Goal: Task Accomplishment & Management: Use online tool/utility

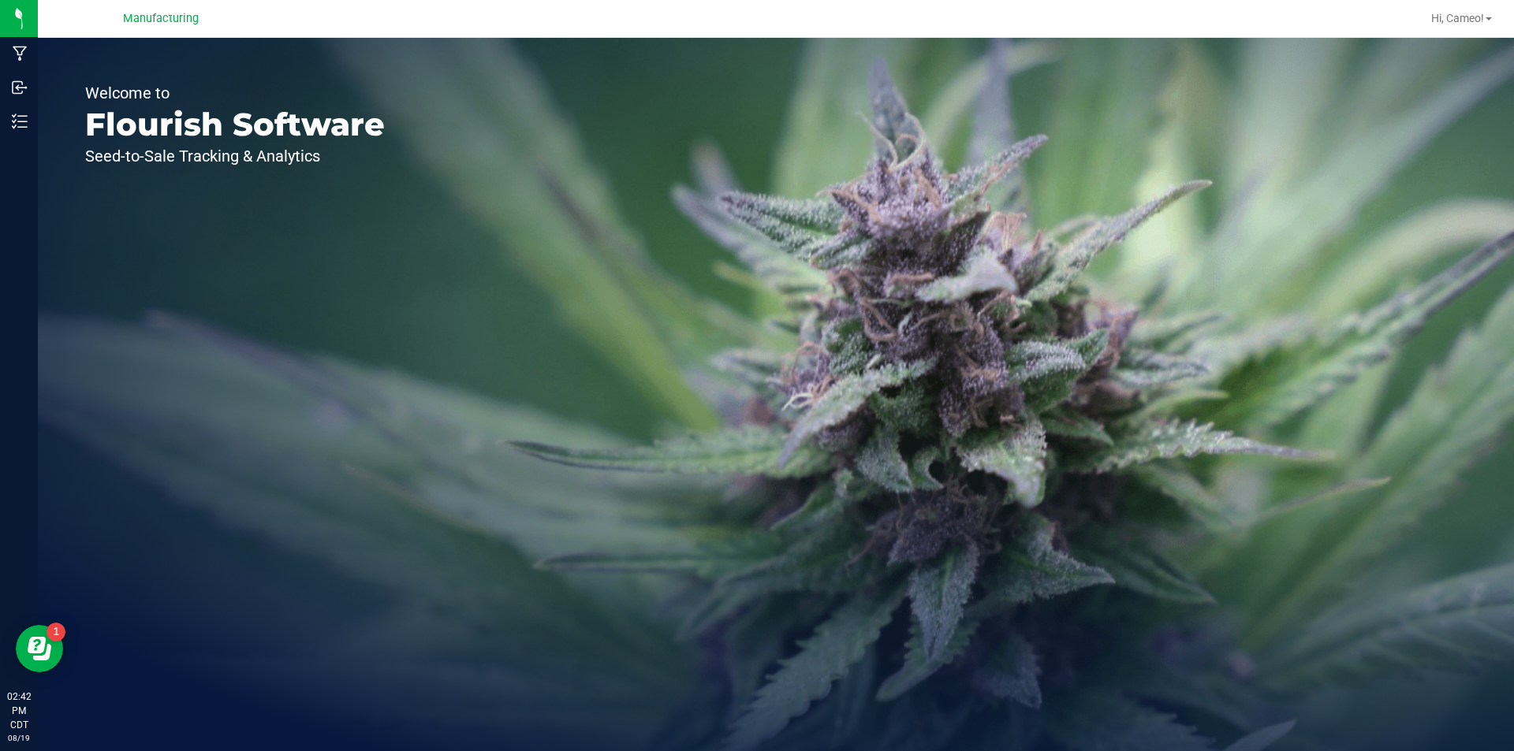
click at [41, 128] on div "Welcome to Flourish Software Seed-to-Sale Tracking & Analytics" at bounding box center [235, 394] width 394 height 713
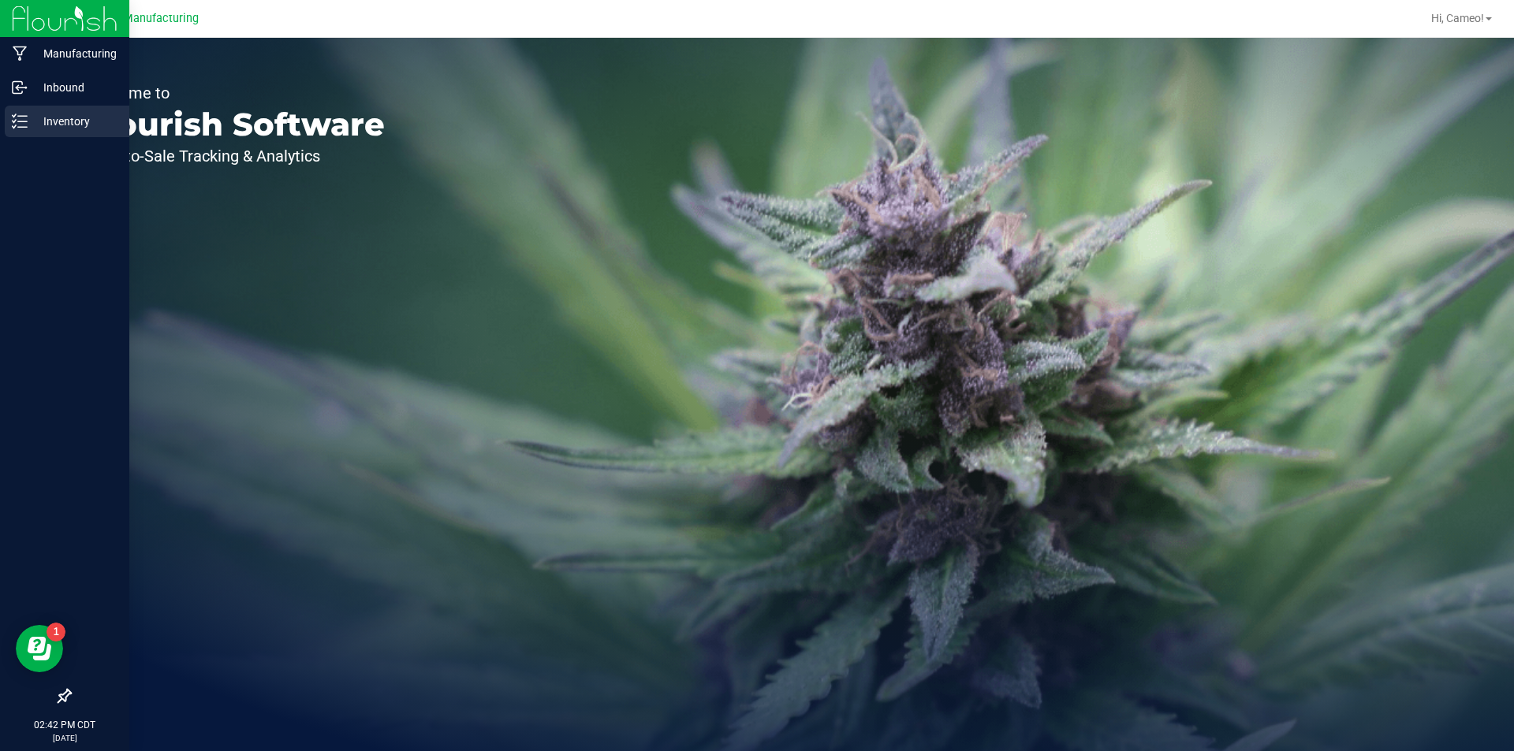
click at [19, 127] on line at bounding box center [22, 127] width 9 height 0
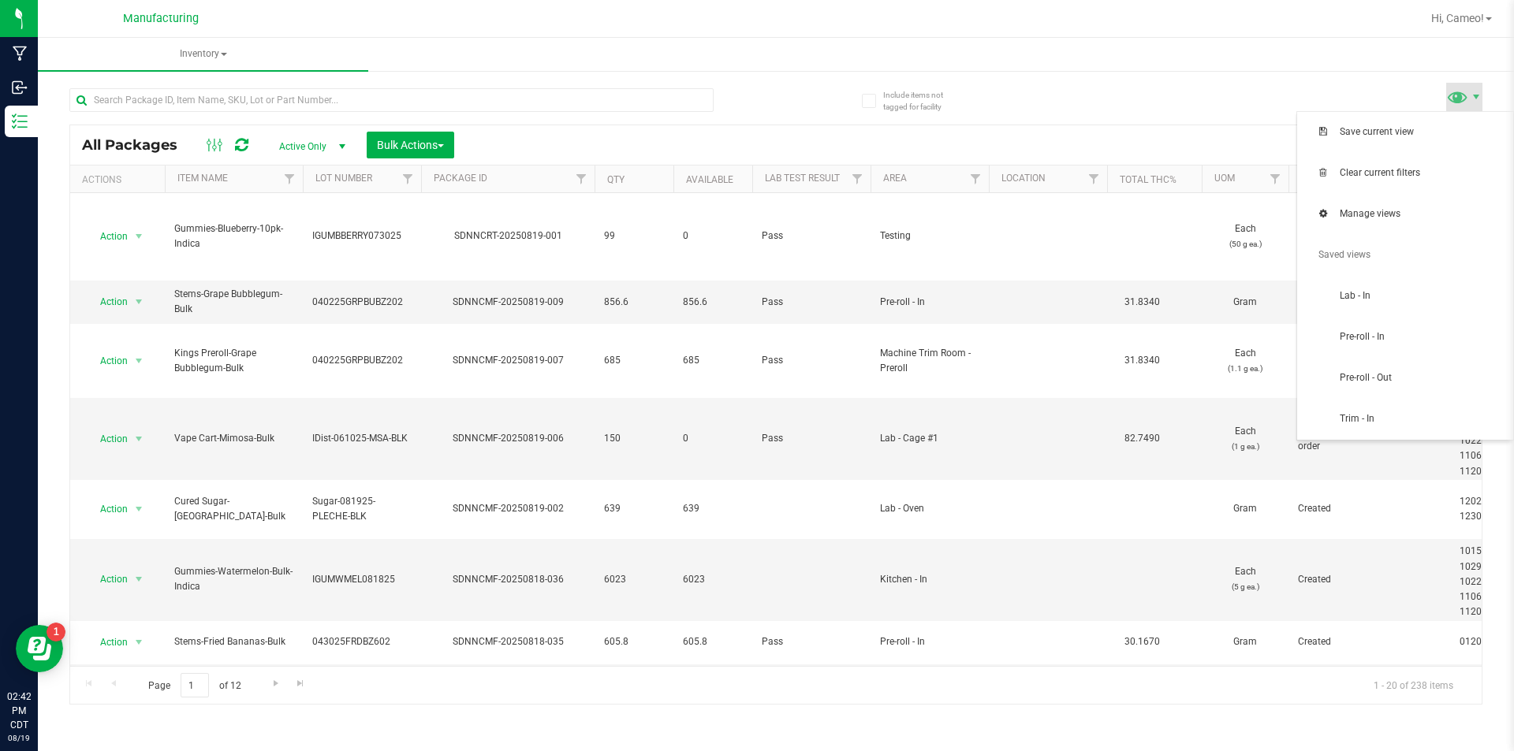
click at [1466, 93] on span at bounding box center [1457, 96] width 23 height 23
click at [1376, 330] on span "Pre-roll - In" at bounding box center [1404, 338] width 197 height 32
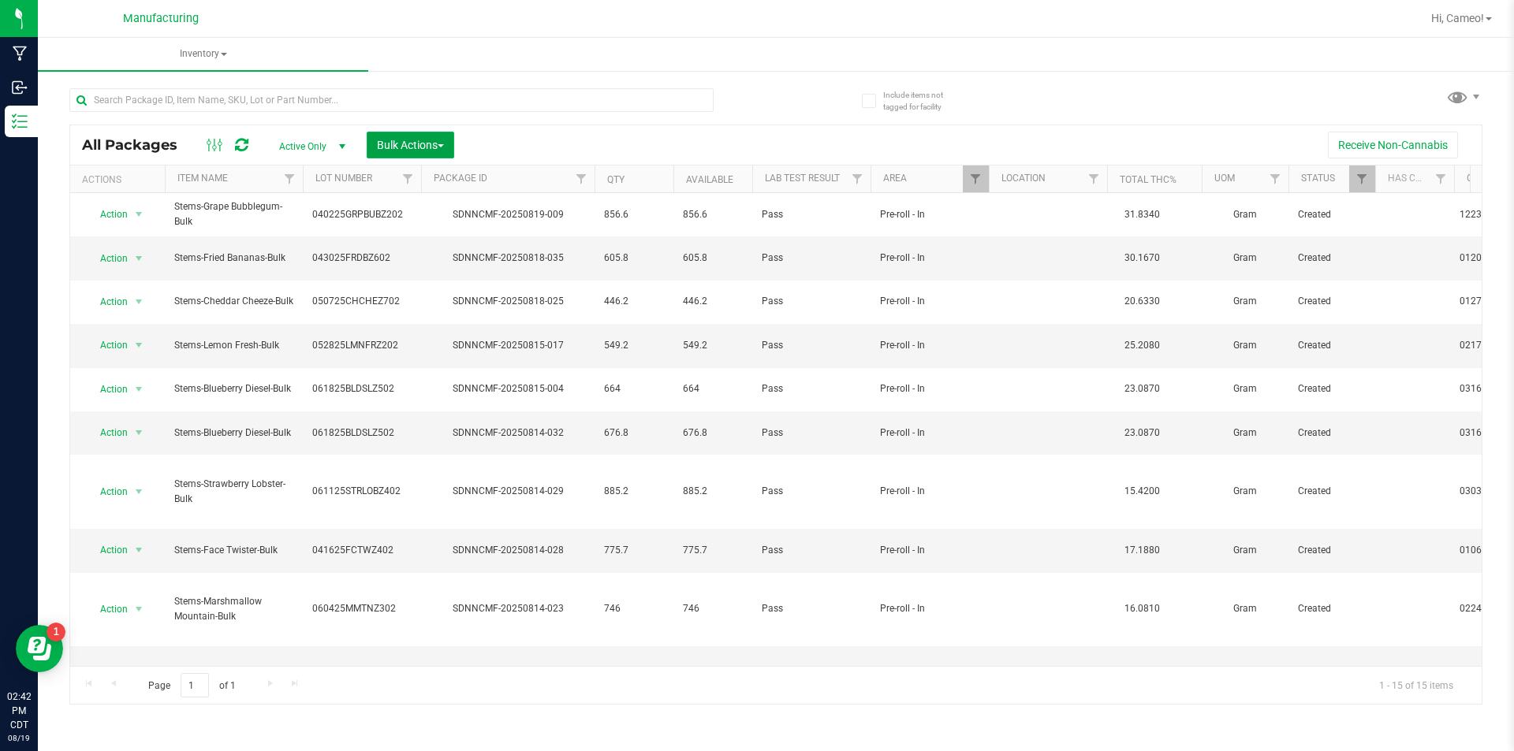
click at [428, 150] on span "Bulk Actions" at bounding box center [410, 145] width 67 height 13
click at [427, 186] on span "Add to manufacturing run" at bounding box center [435, 180] width 119 height 13
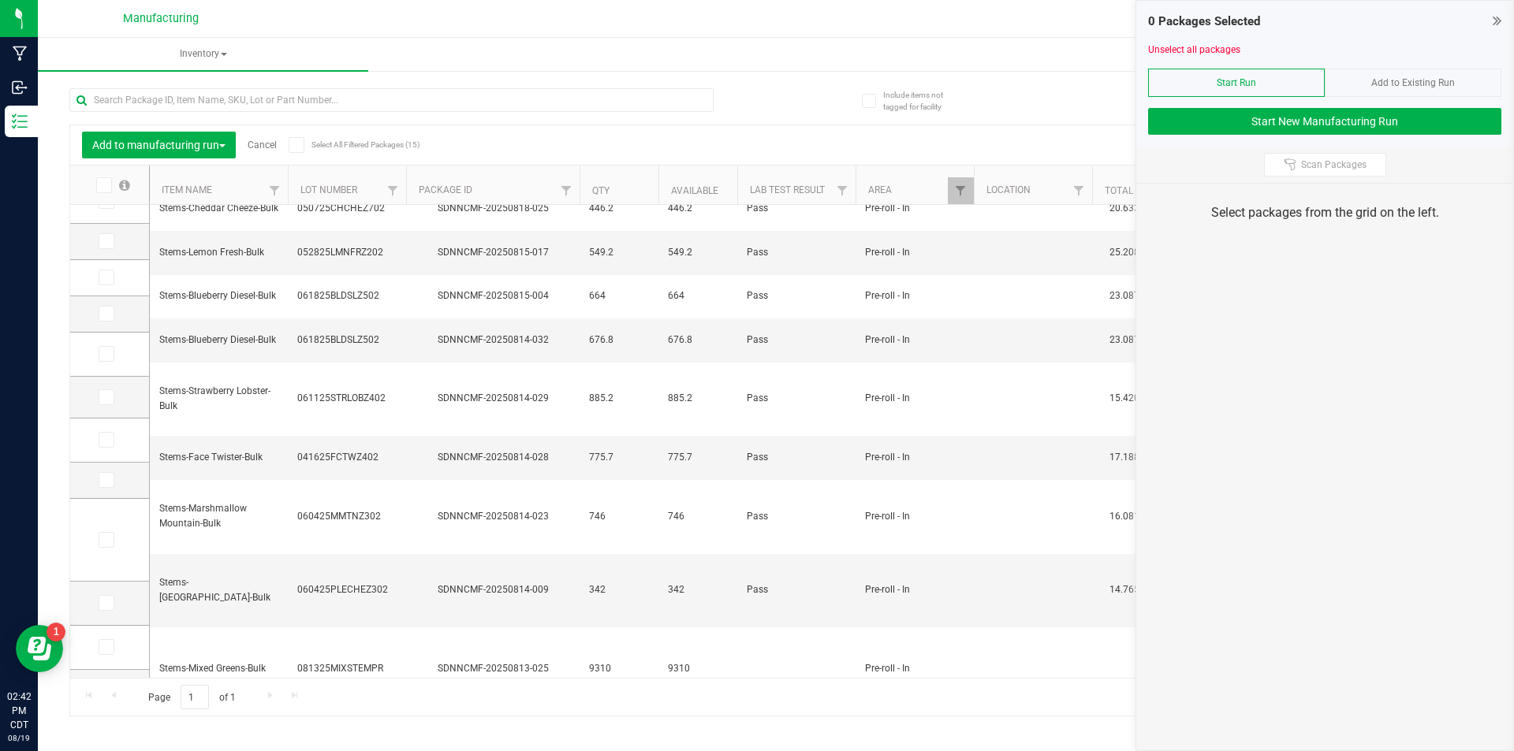
scroll to position [185, 0]
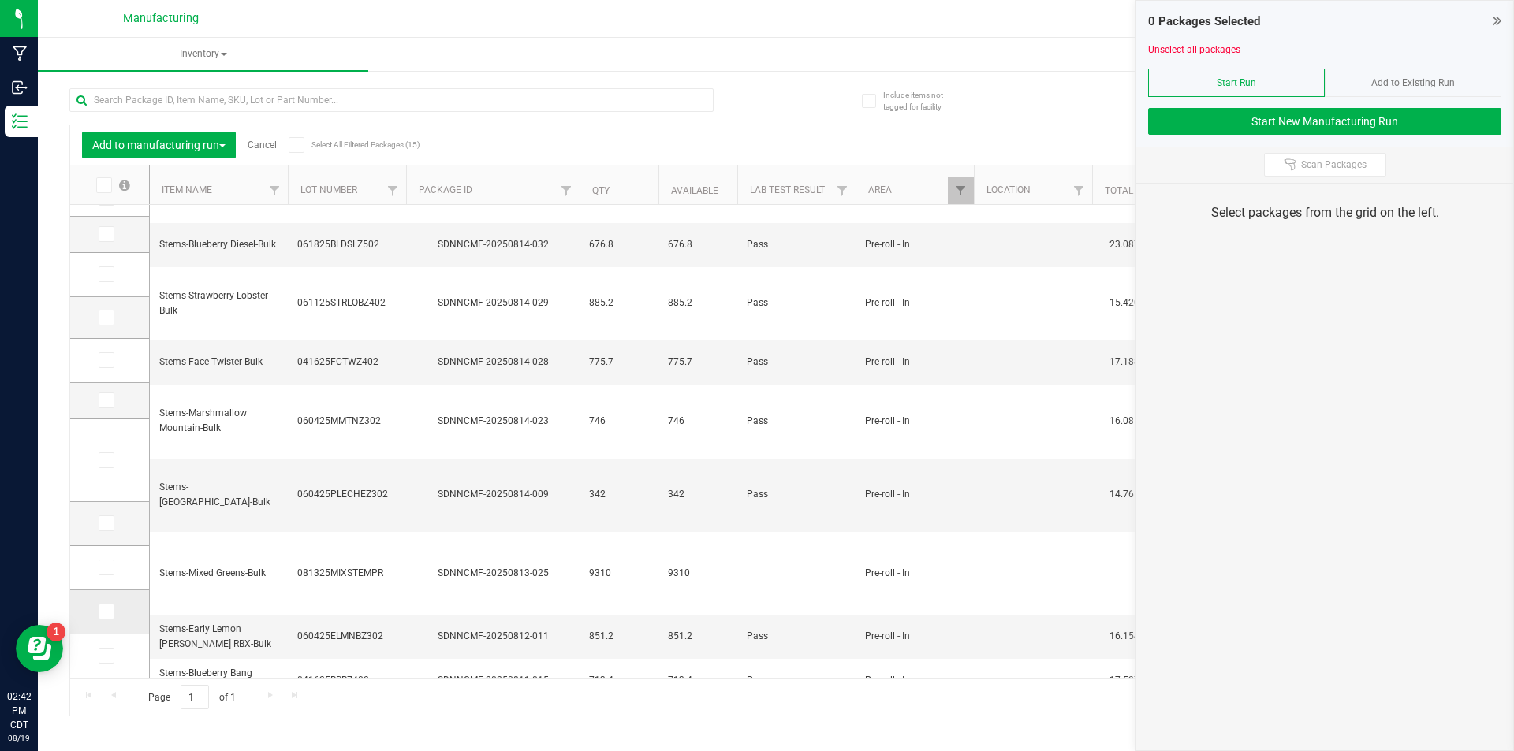
click at [111, 609] on span at bounding box center [107, 612] width 16 height 16
click at [0, 0] on input "checkbox" at bounding box center [0, 0] width 0 height 0
click at [1333, 106] on div at bounding box center [1324, 102] width 353 height 12
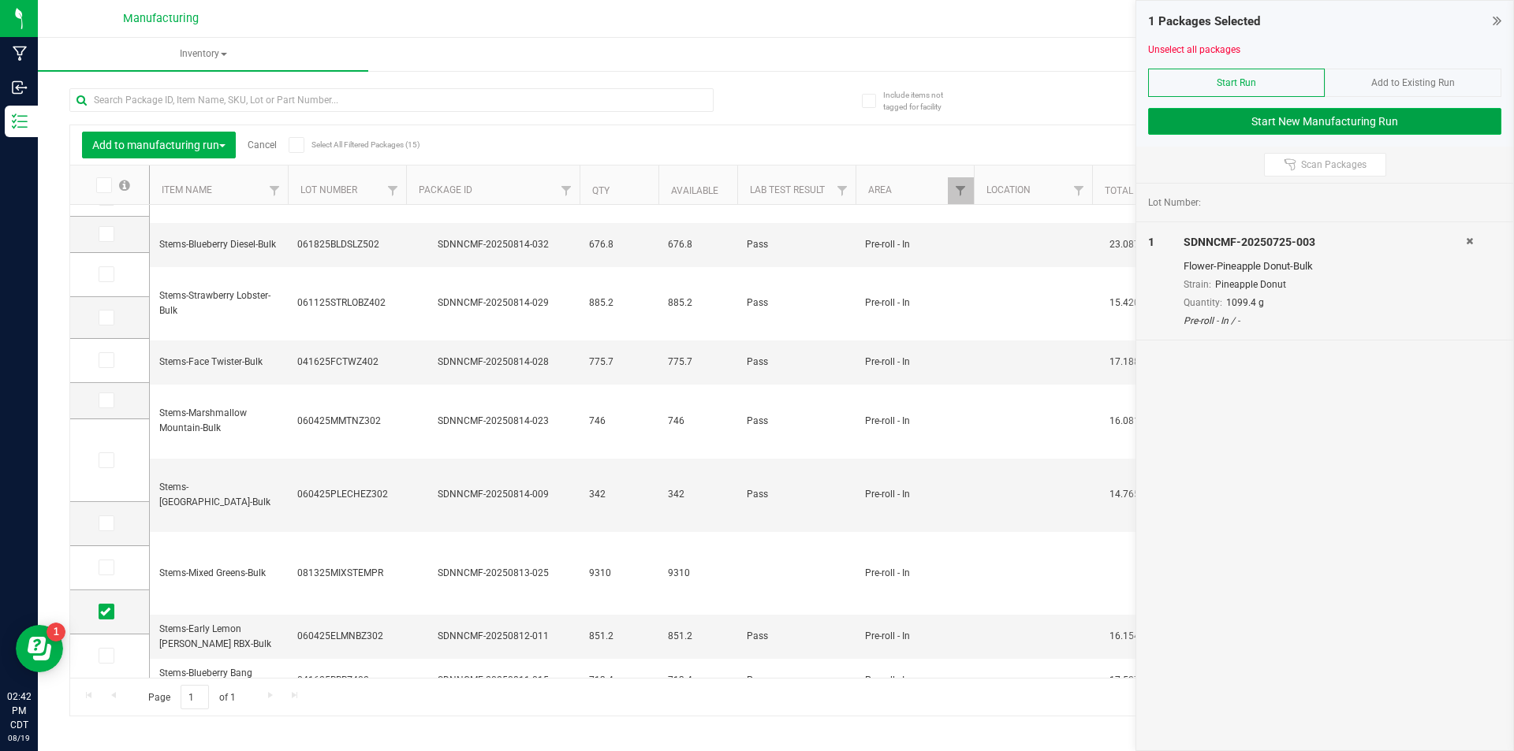
click at [1332, 117] on button "Start New Manufacturing Run" at bounding box center [1324, 121] width 353 height 27
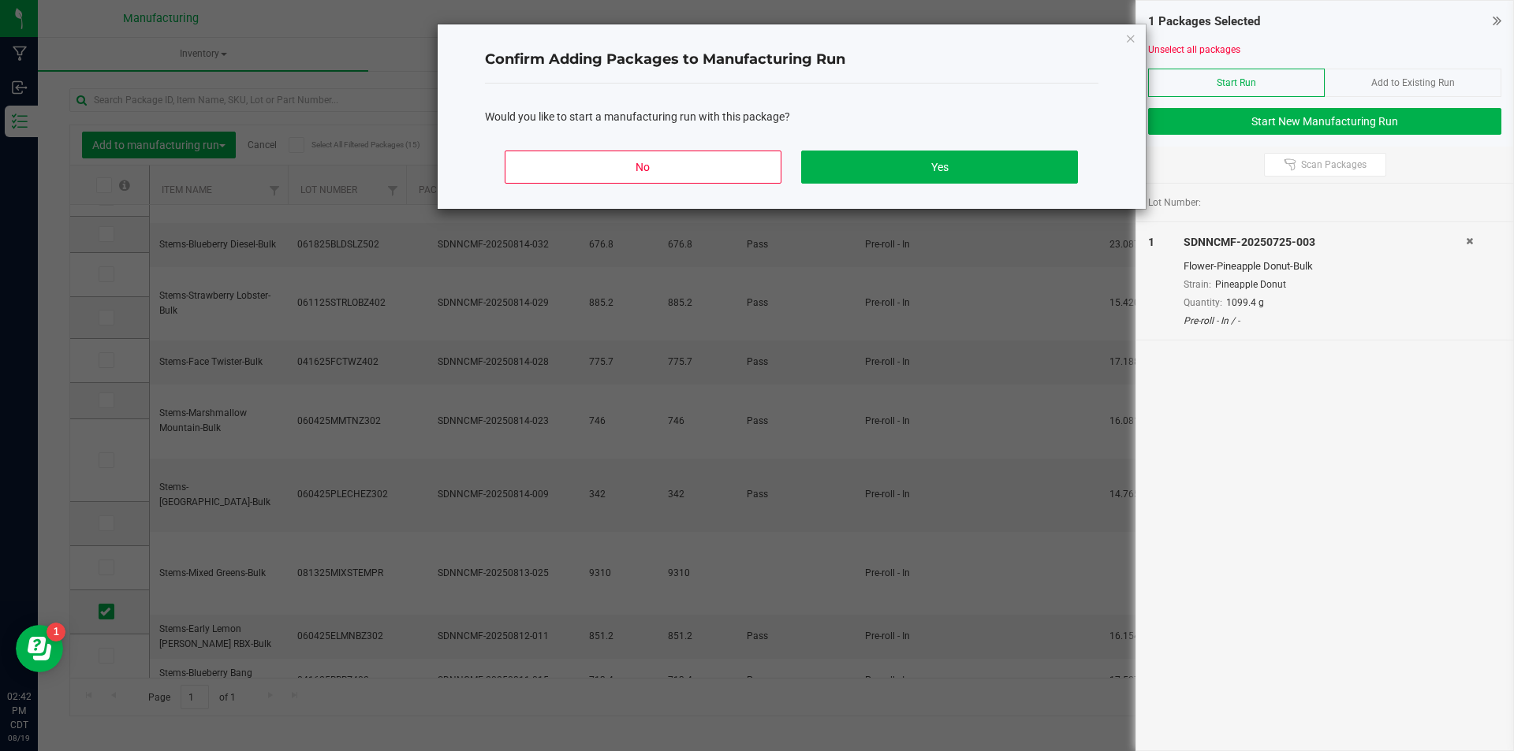
click at [1000, 148] on div "No Yes" at bounding box center [791, 173] width 613 height 71
click at [964, 161] on button "Yes" at bounding box center [939, 167] width 276 height 33
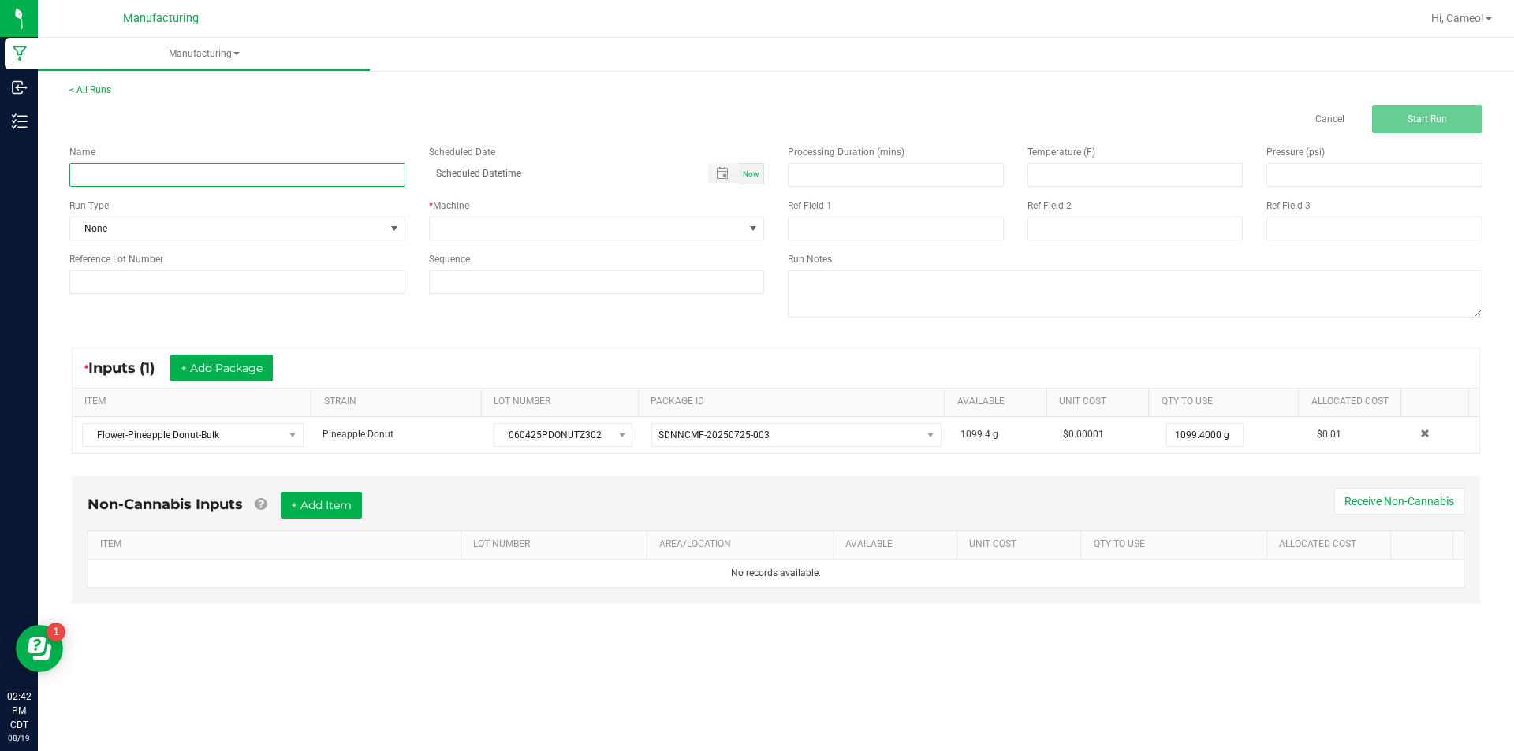
click at [154, 179] on input at bounding box center [237, 175] width 336 height 24
type input "081925 - Pineapple Donut"
click at [751, 173] on span "Now" at bounding box center [751, 174] width 17 height 9
type input "[DATE] 2:42 PM"
click at [688, 238] on span at bounding box center [587, 229] width 315 height 22
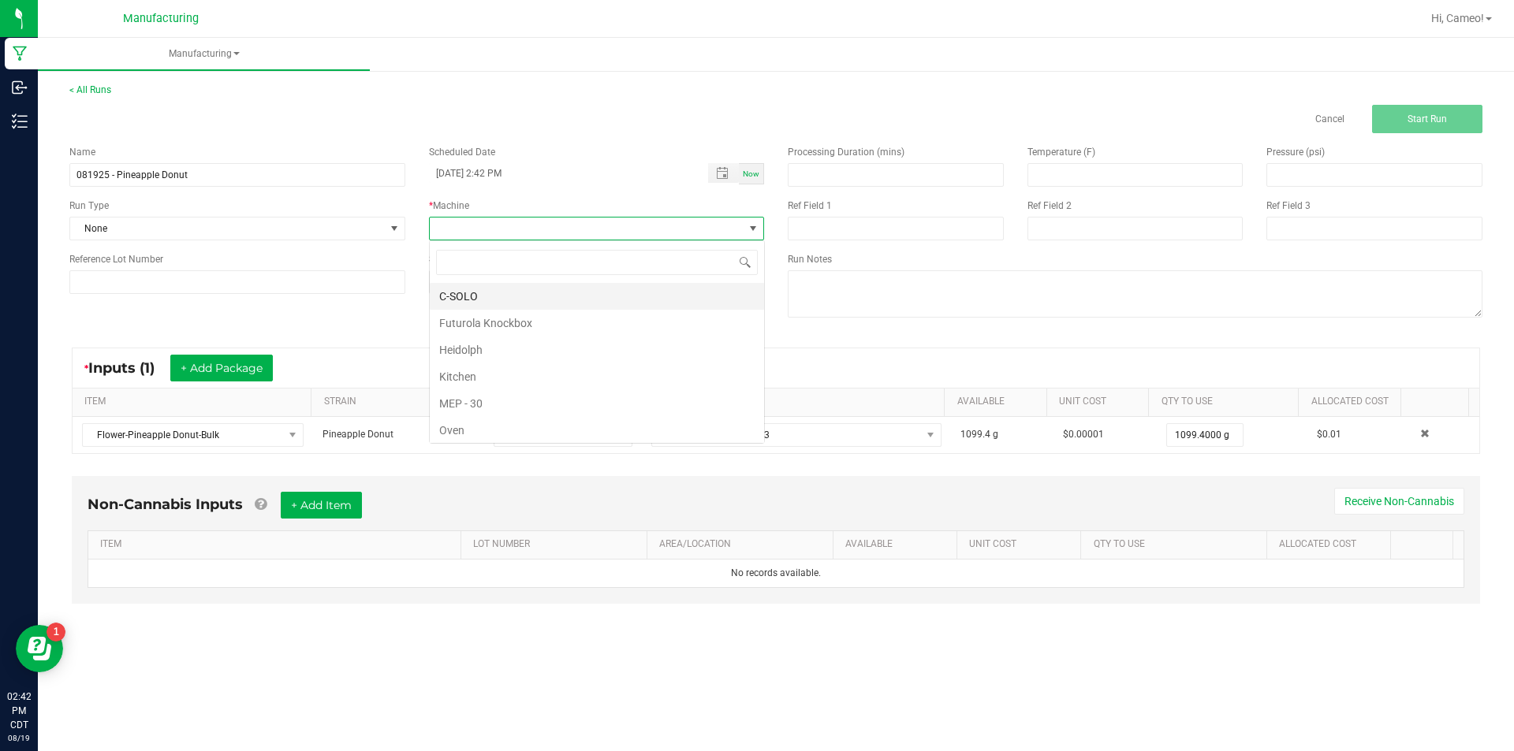
scroll to position [24, 335]
click at [512, 325] on li "Futurola Knockbox" at bounding box center [597, 323] width 334 height 27
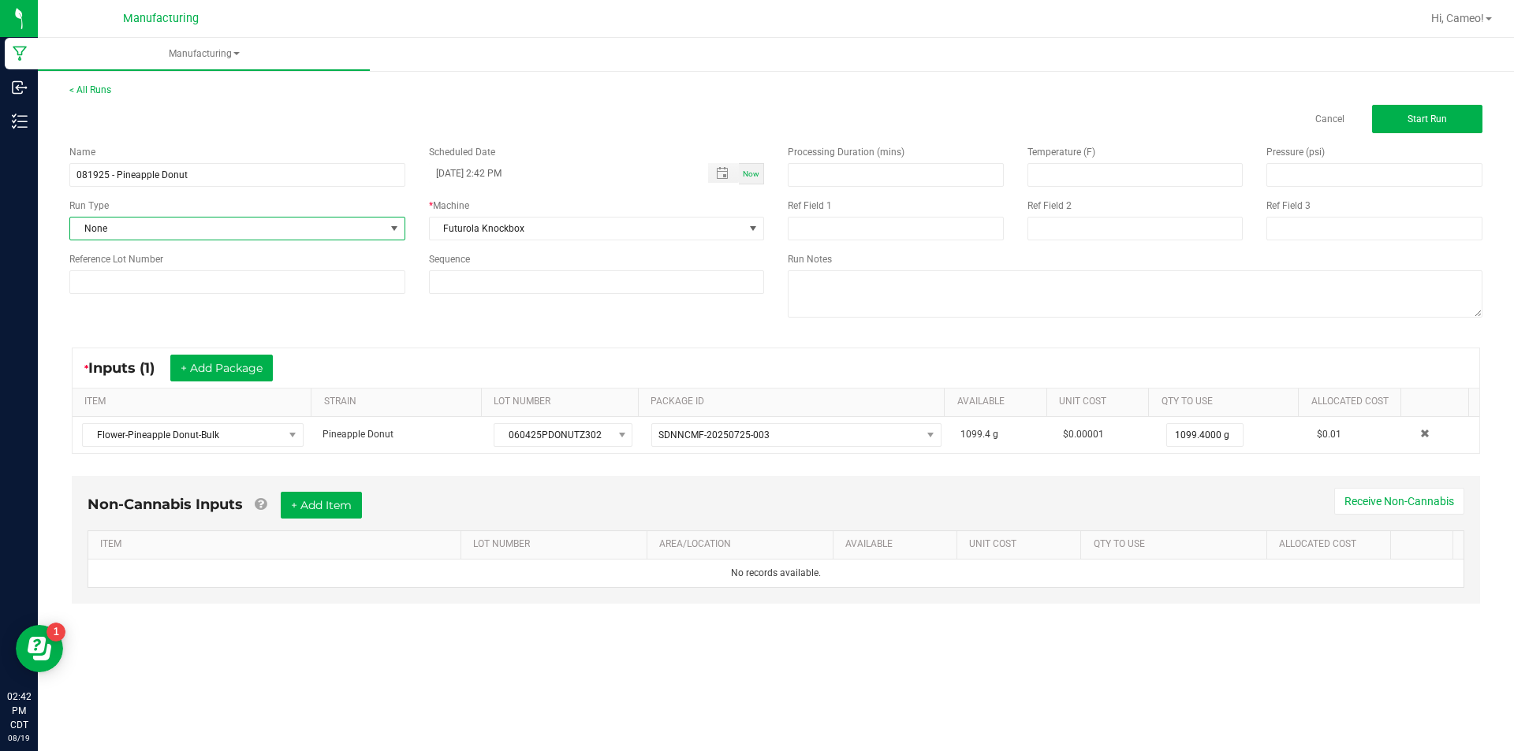
click at [335, 228] on span "None" at bounding box center [227, 229] width 315 height 22
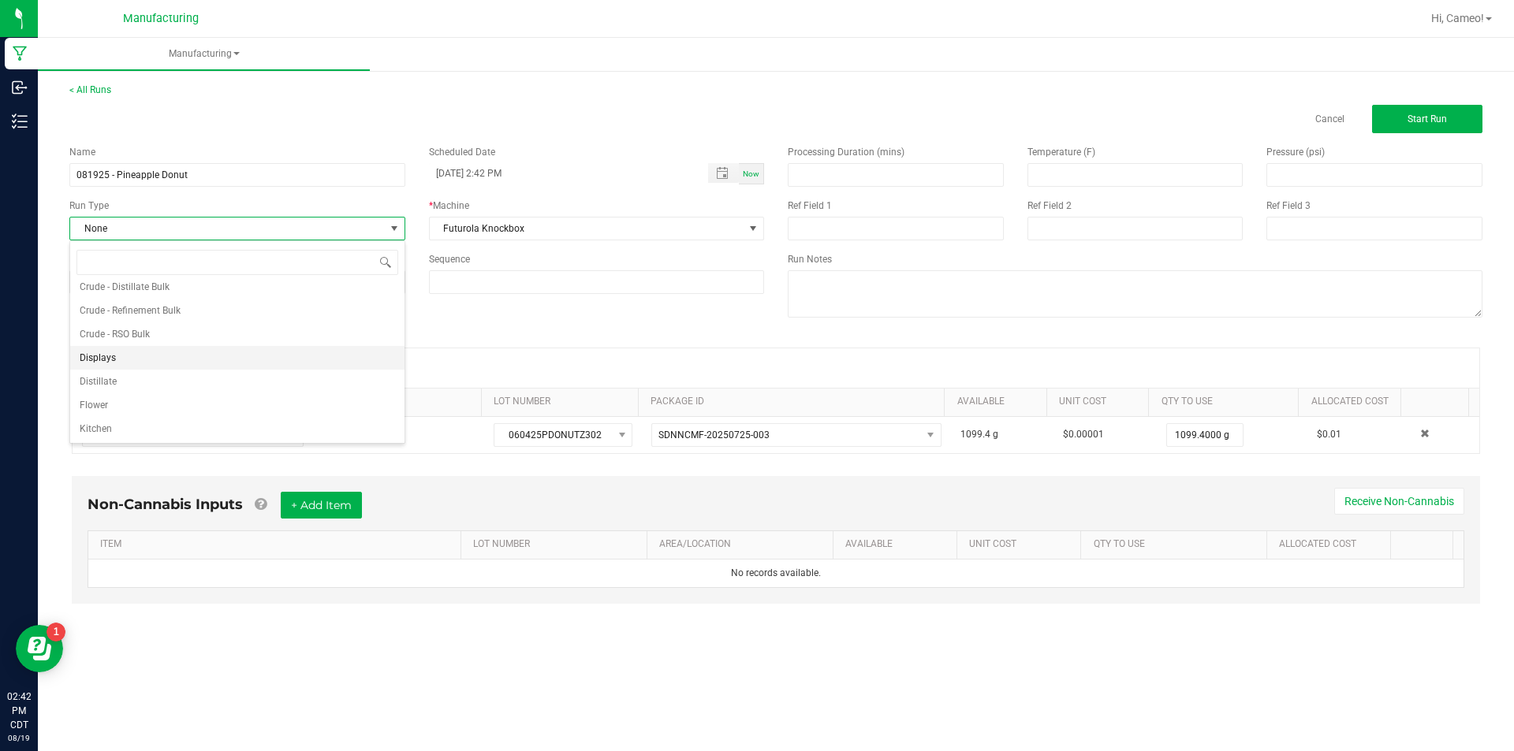
scroll to position [79, 0]
click at [126, 430] on li "Pre-roll" at bounding box center [237, 429] width 334 height 24
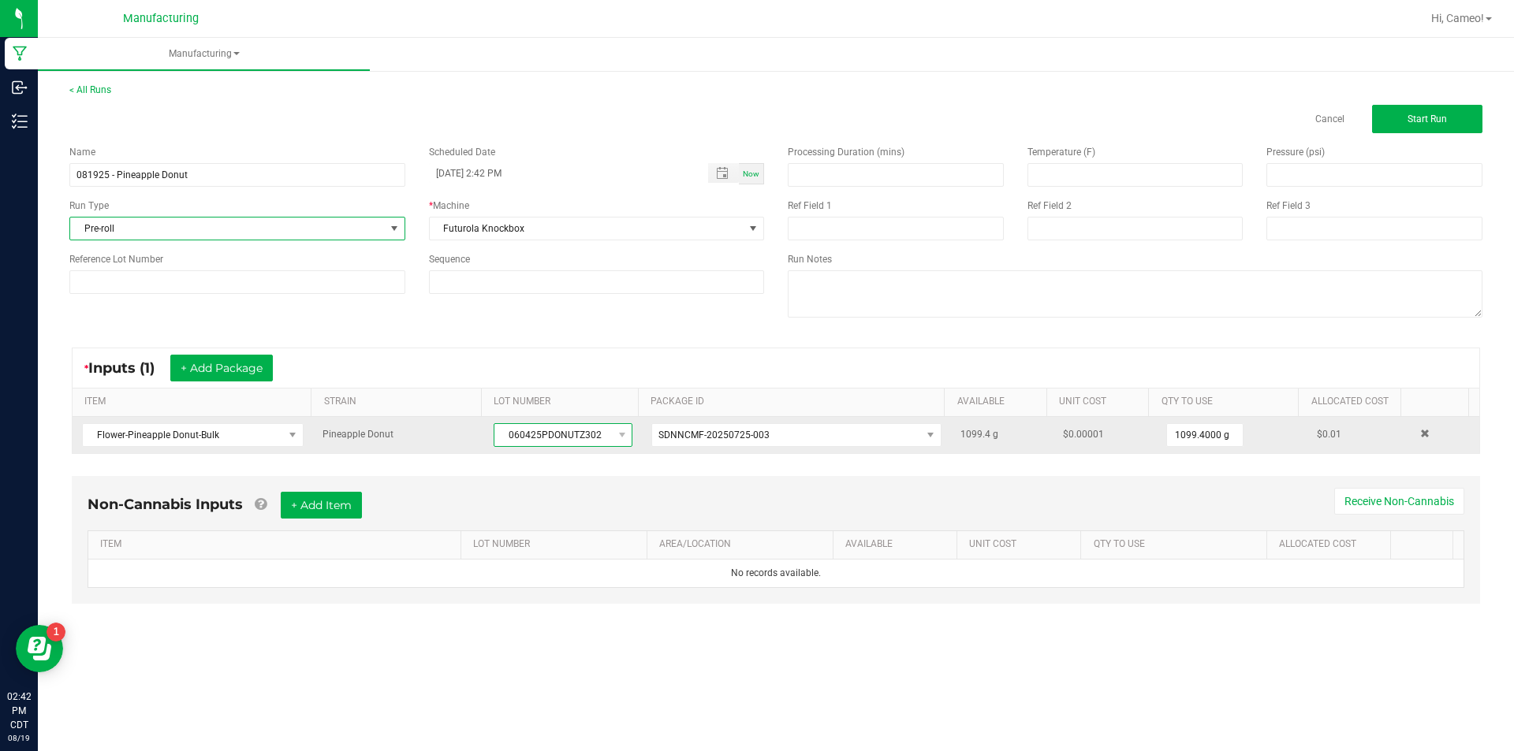
click at [572, 430] on span "060425PDONUTZ302" at bounding box center [552, 435] width 117 height 22
copy span "060425PDONUTZ302"
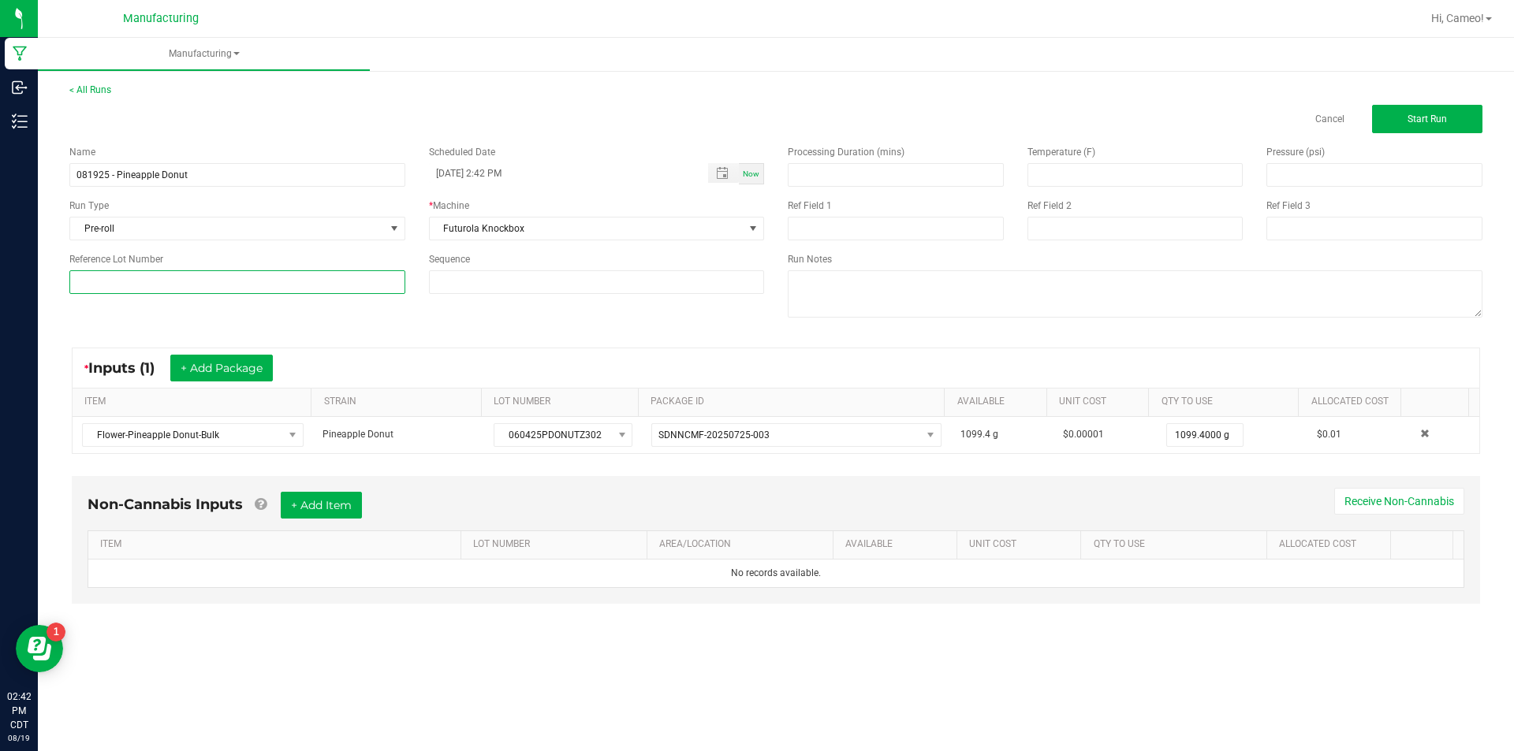
click at [286, 280] on input at bounding box center [237, 282] width 336 height 24
paste input "060425PDONUTZ302"
type input "060425PDONUTZ302"
click at [1406, 121] on button "Start Run" at bounding box center [1427, 119] width 110 height 28
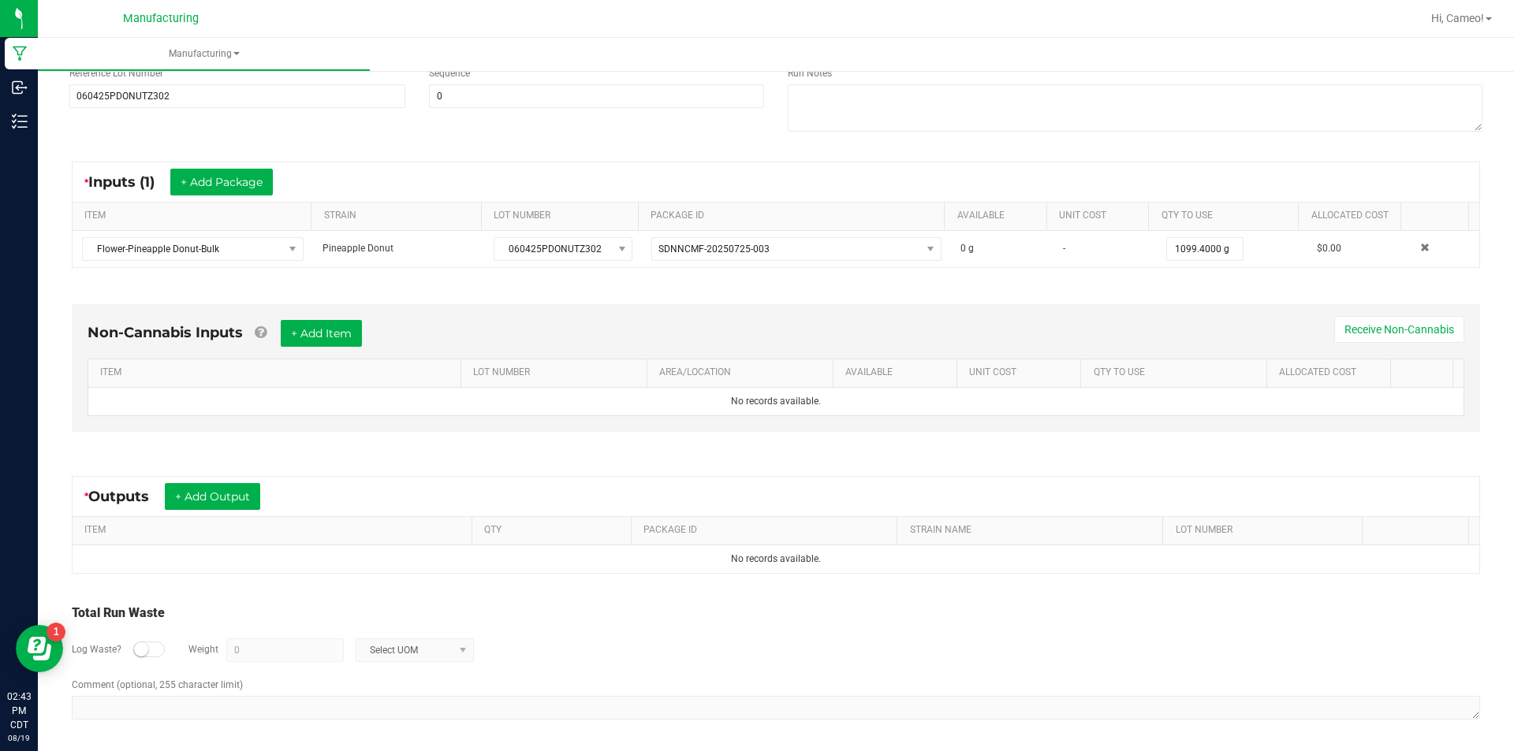
scroll to position [209, 0]
click at [362, 329] on button "+ Add Item" at bounding box center [321, 331] width 81 height 27
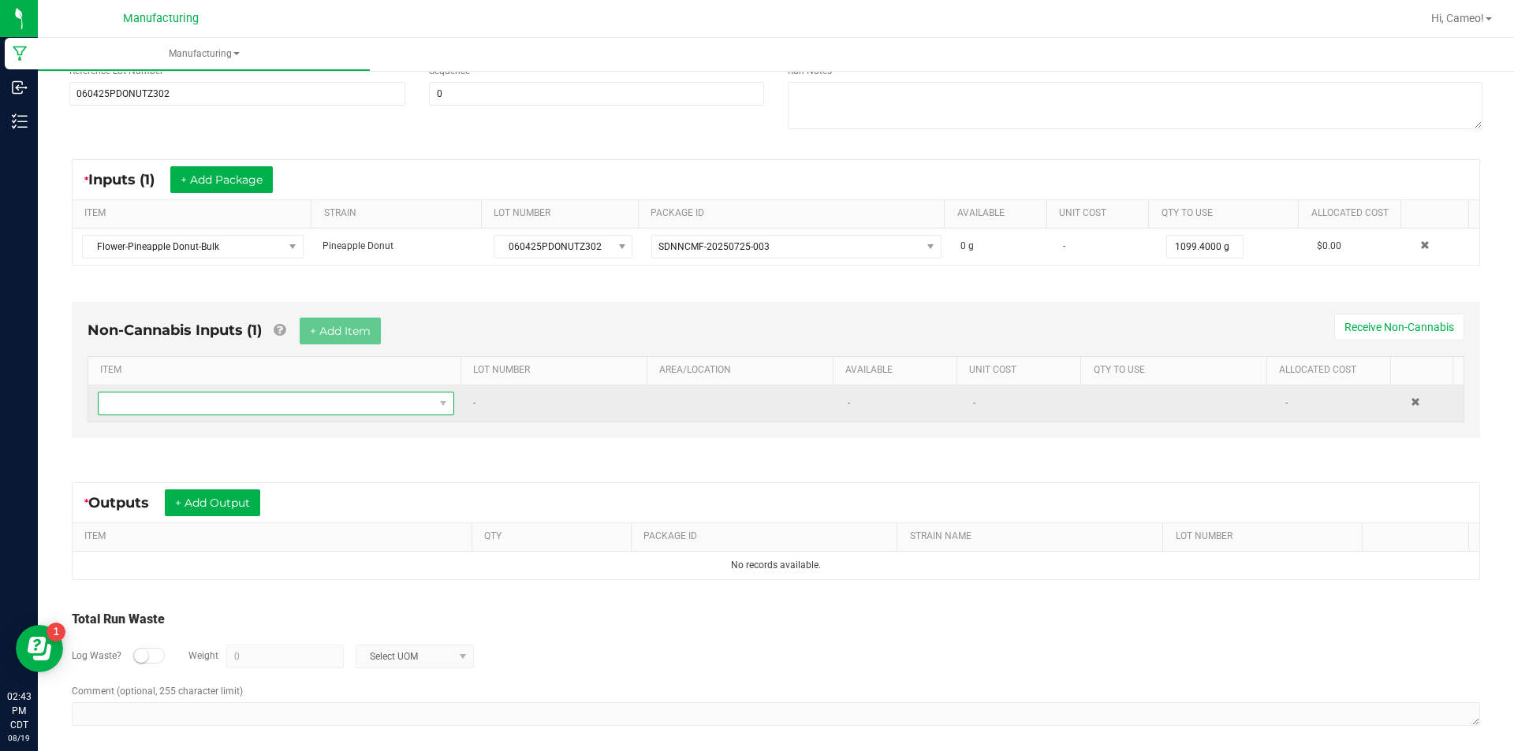
click at [279, 398] on span "NO DATA FOUND" at bounding box center [266, 404] width 335 height 22
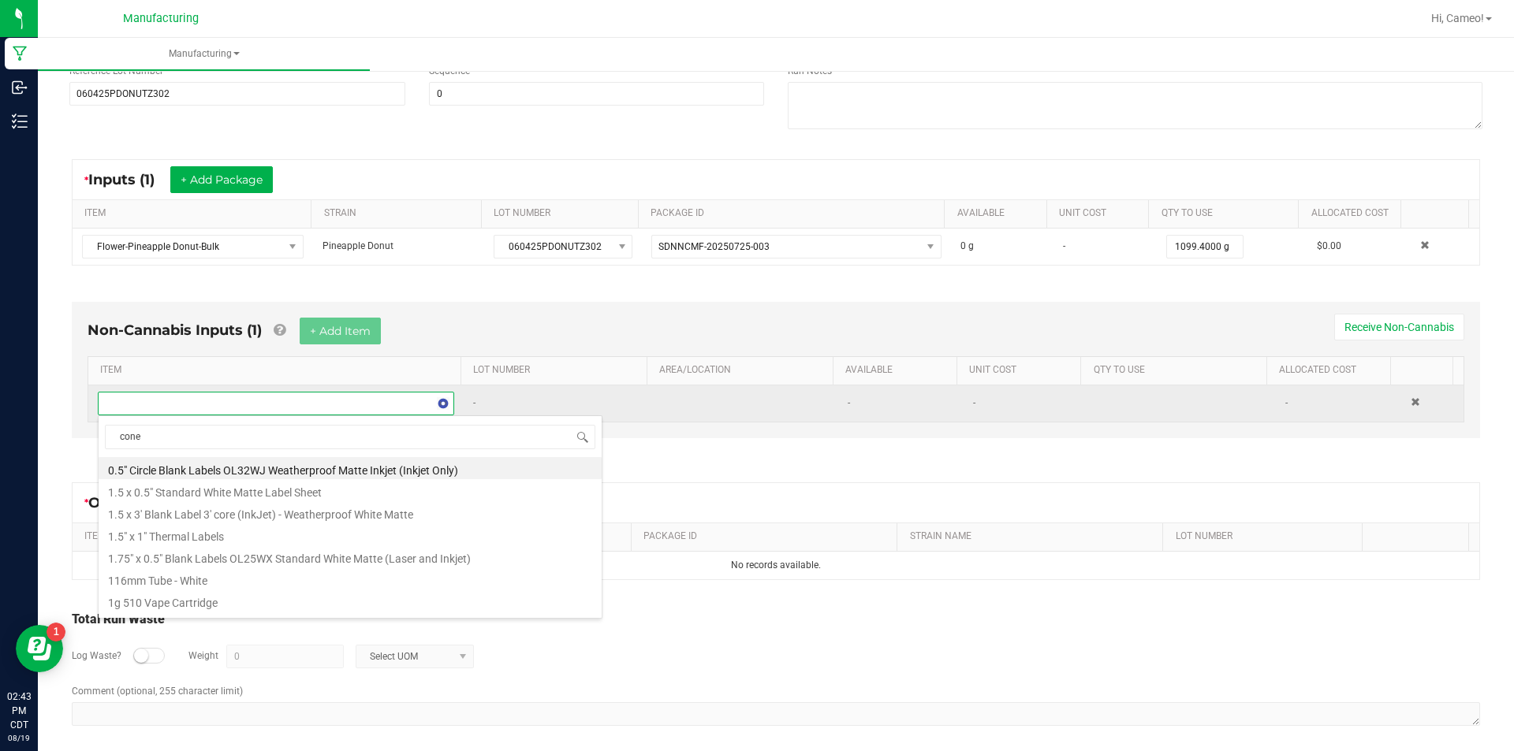
type input "cones"
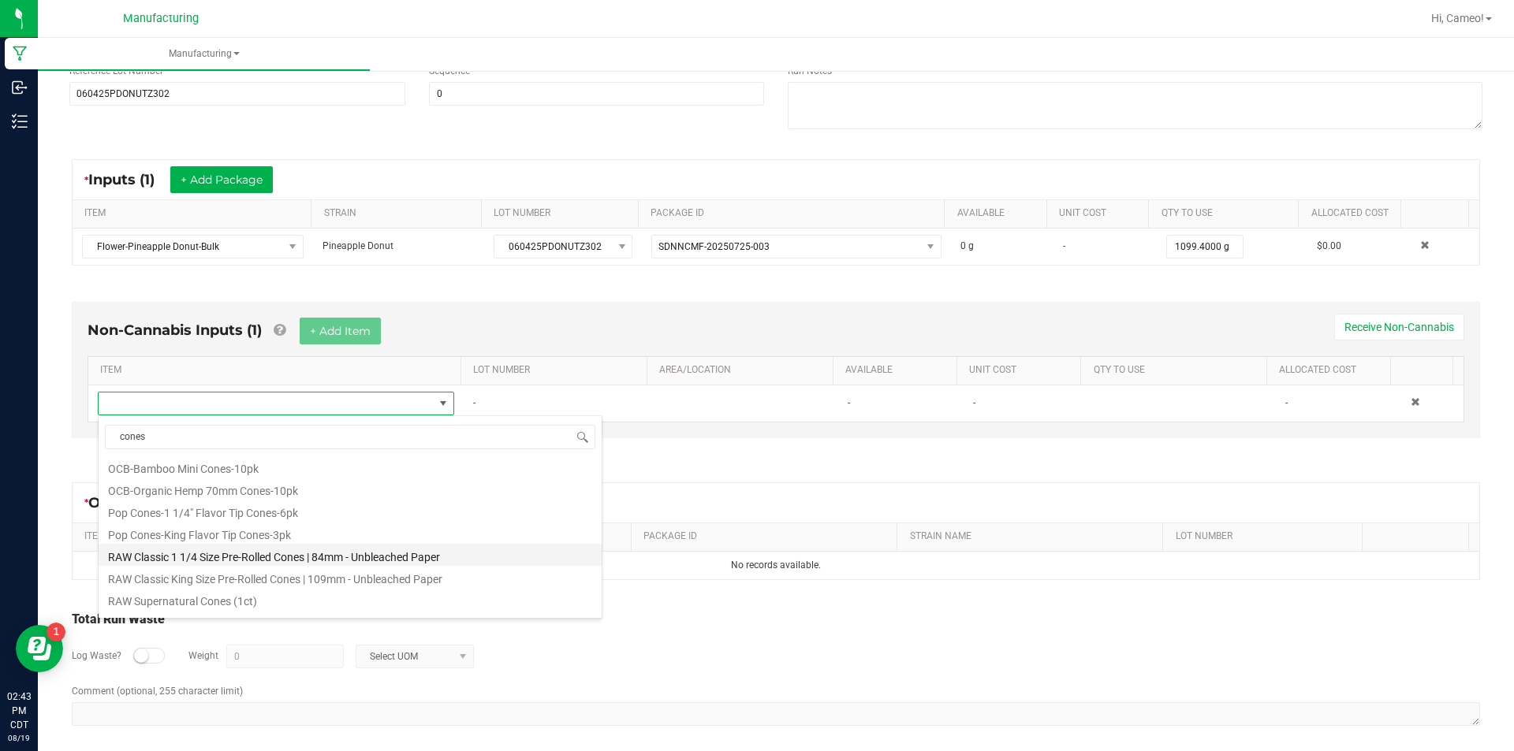
scroll to position [710, 0]
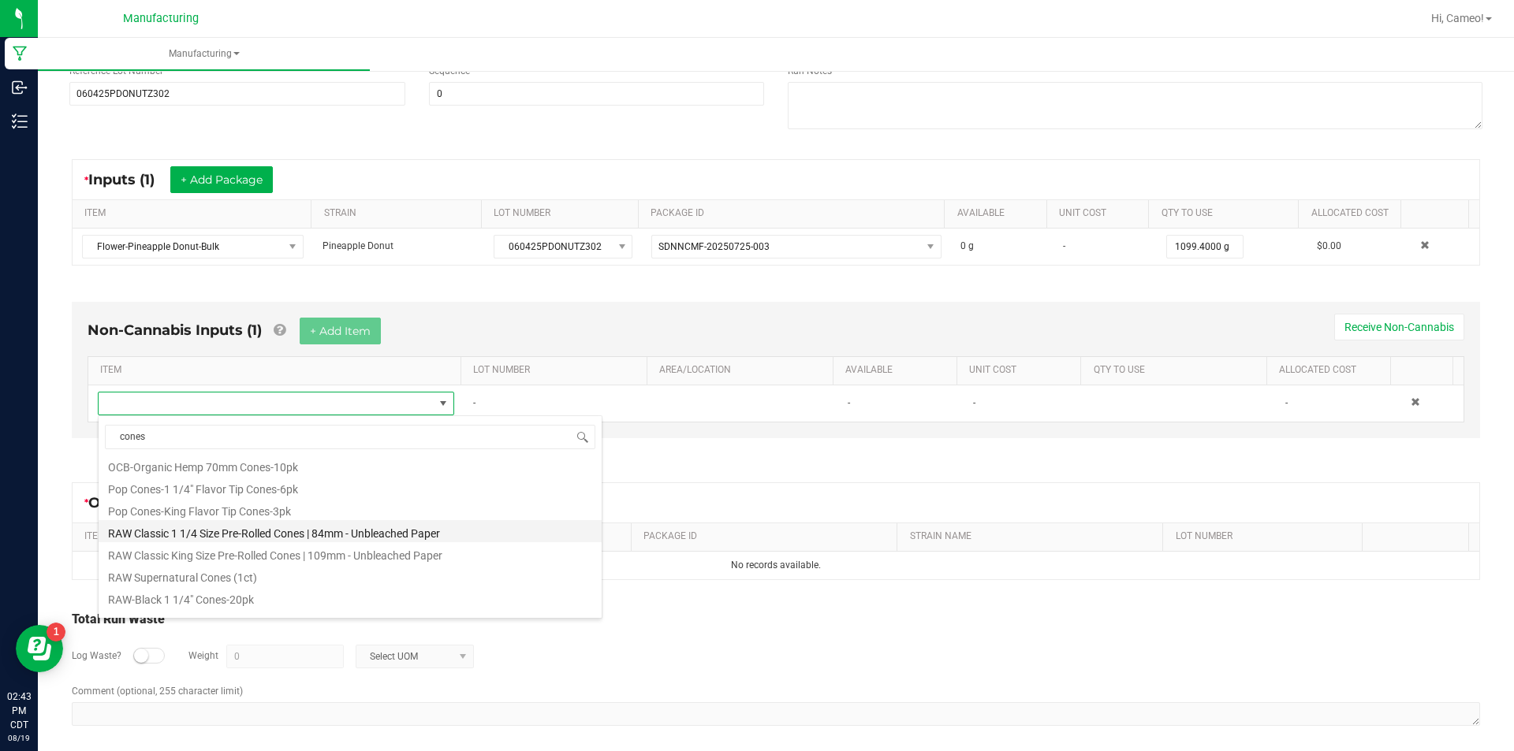
click at [350, 528] on li "RAW Classic 1 1/4 Size Pre-Rolled Cones | 84mm - Unbleached Paper" at bounding box center [350, 531] width 503 height 22
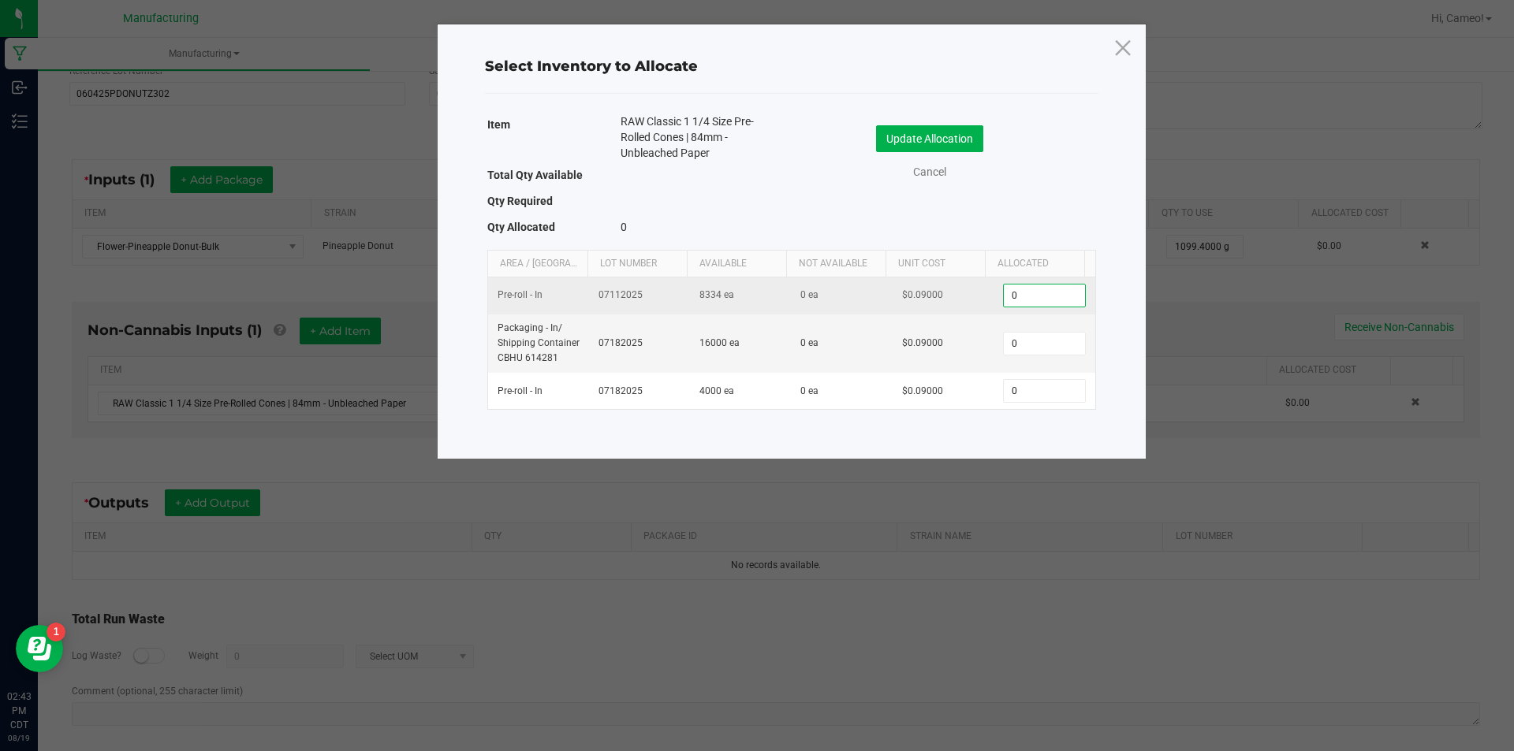
click at [1031, 294] on input "0" at bounding box center [1044, 296] width 80 height 22
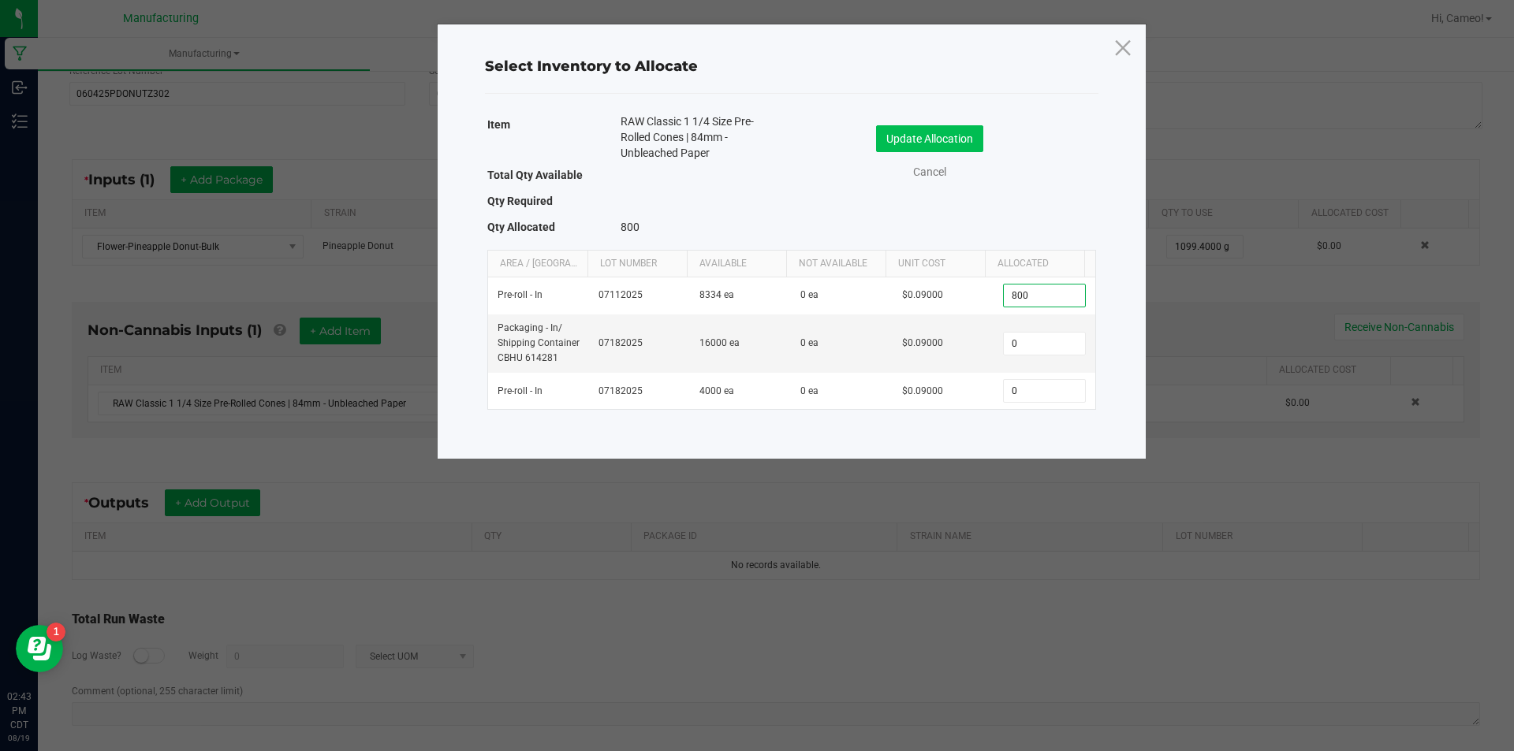
type input "800"
drag, startPoint x: 941, startPoint y: 127, endPoint x: 916, endPoint y: 123, distance: 24.8
click at [940, 127] on button "Update Allocation" at bounding box center [929, 138] width 107 height 27
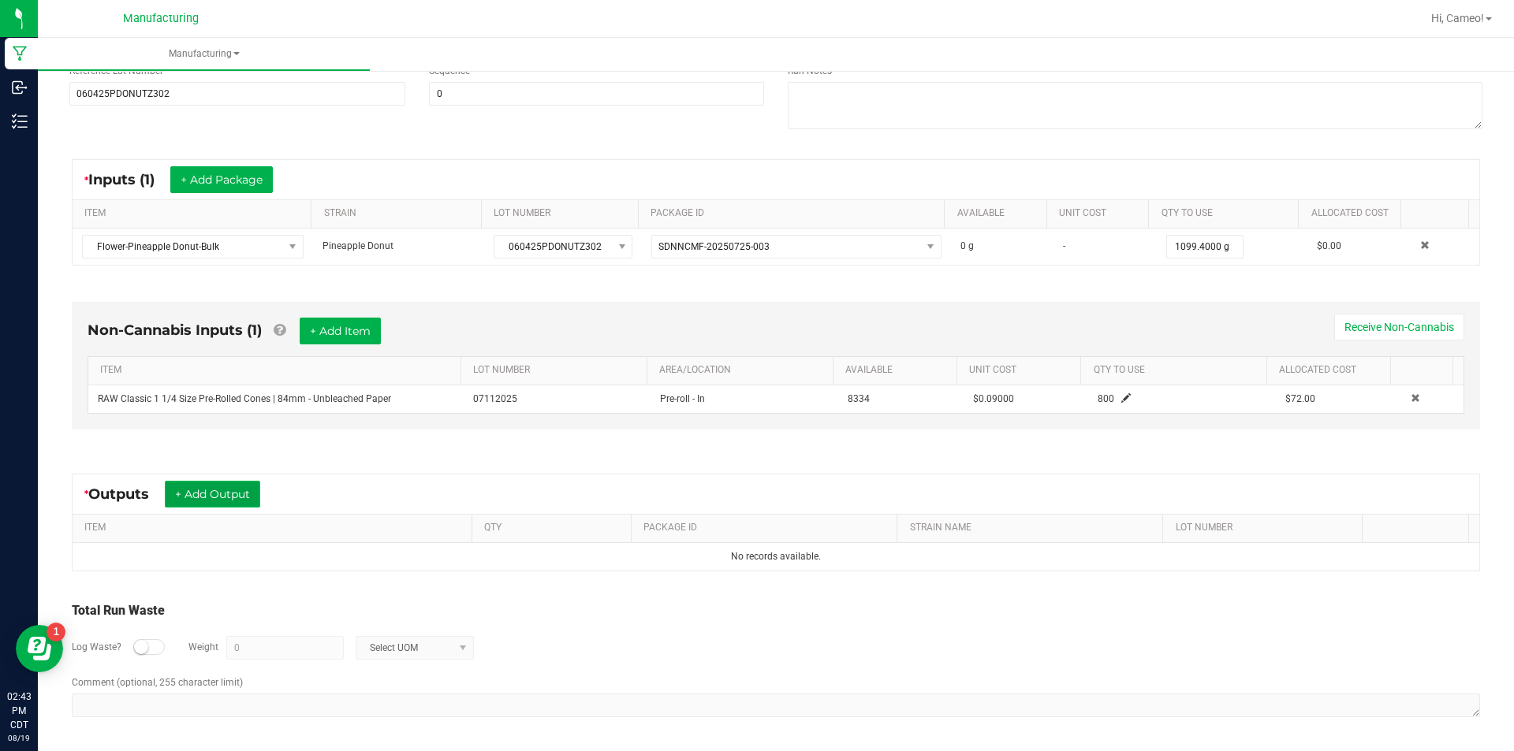
click at [173, 489] on button "+ Add Output" at bounding box center [212, 494] width 95 height 27
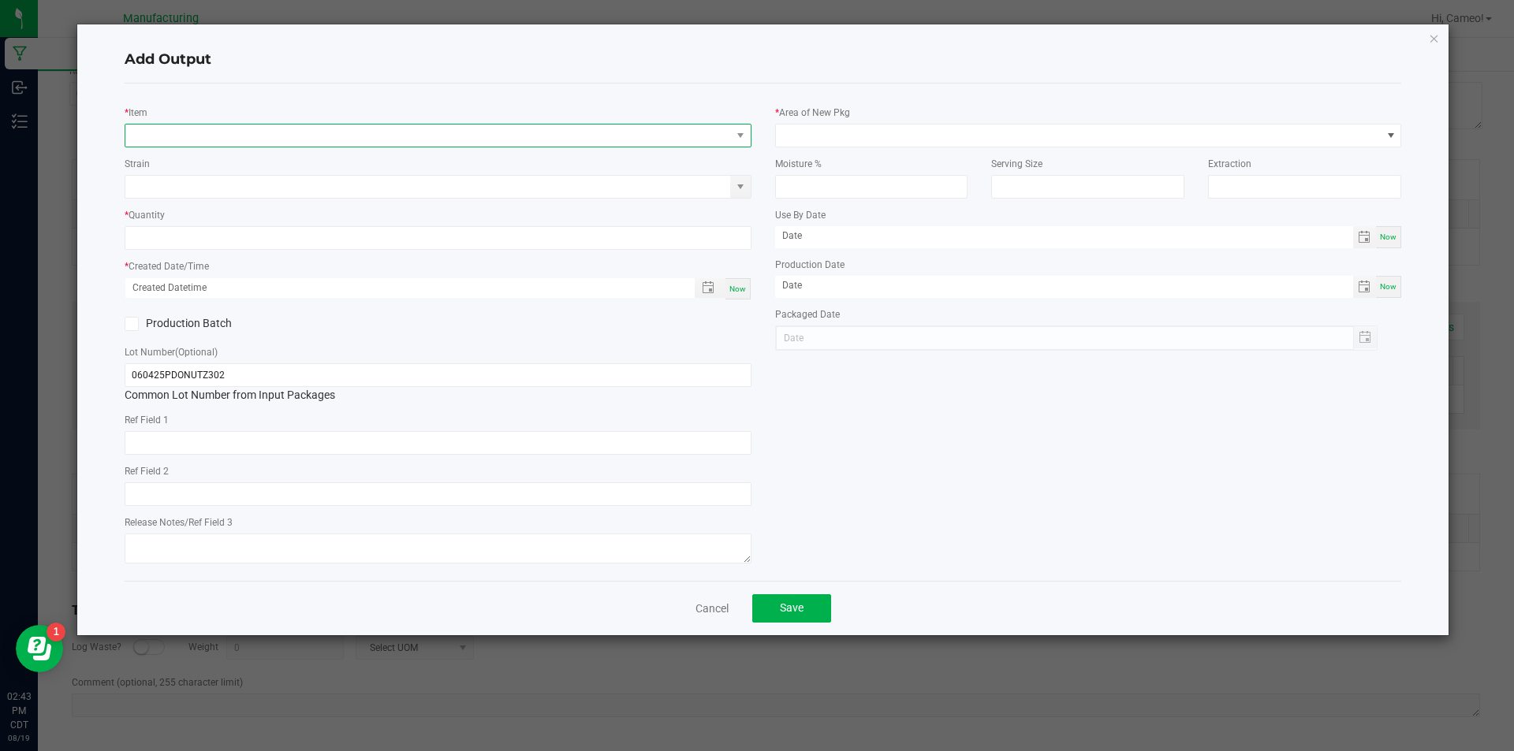
click at [298, 135] on span "NO DATA FOUND" at bounding box center [427, 136] width 605 height 22
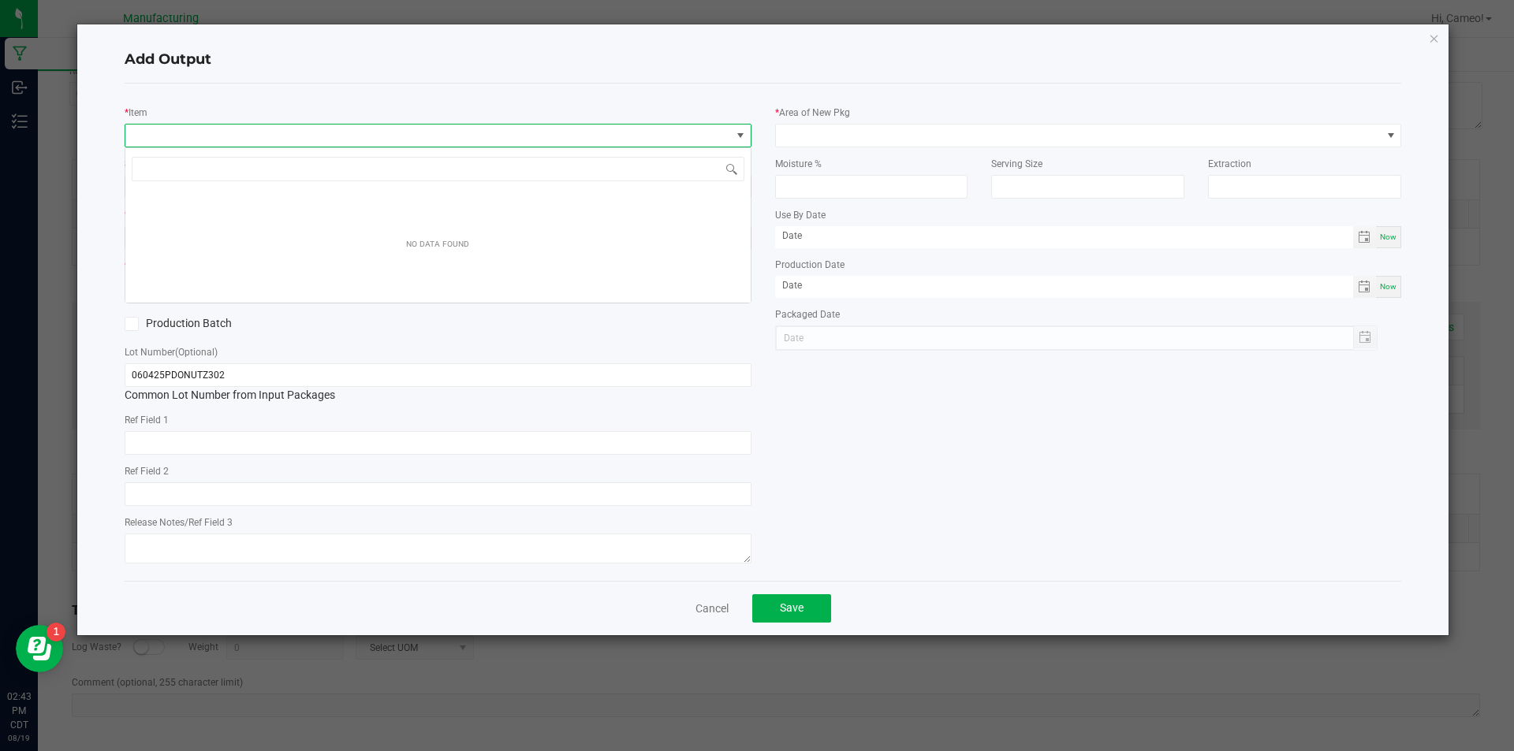
scroll to position [24, 627]
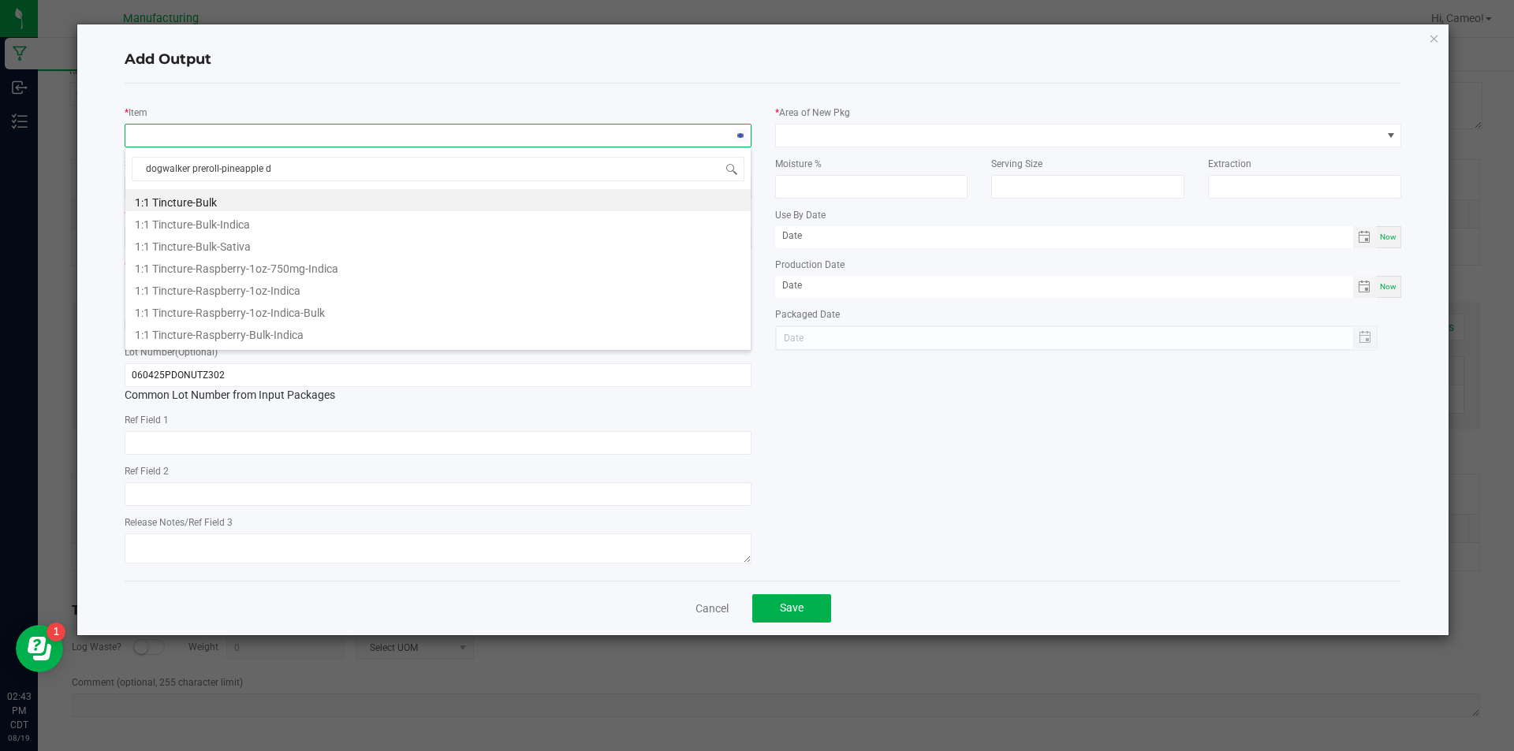
type input "dogwalker preroll-pineapple do"
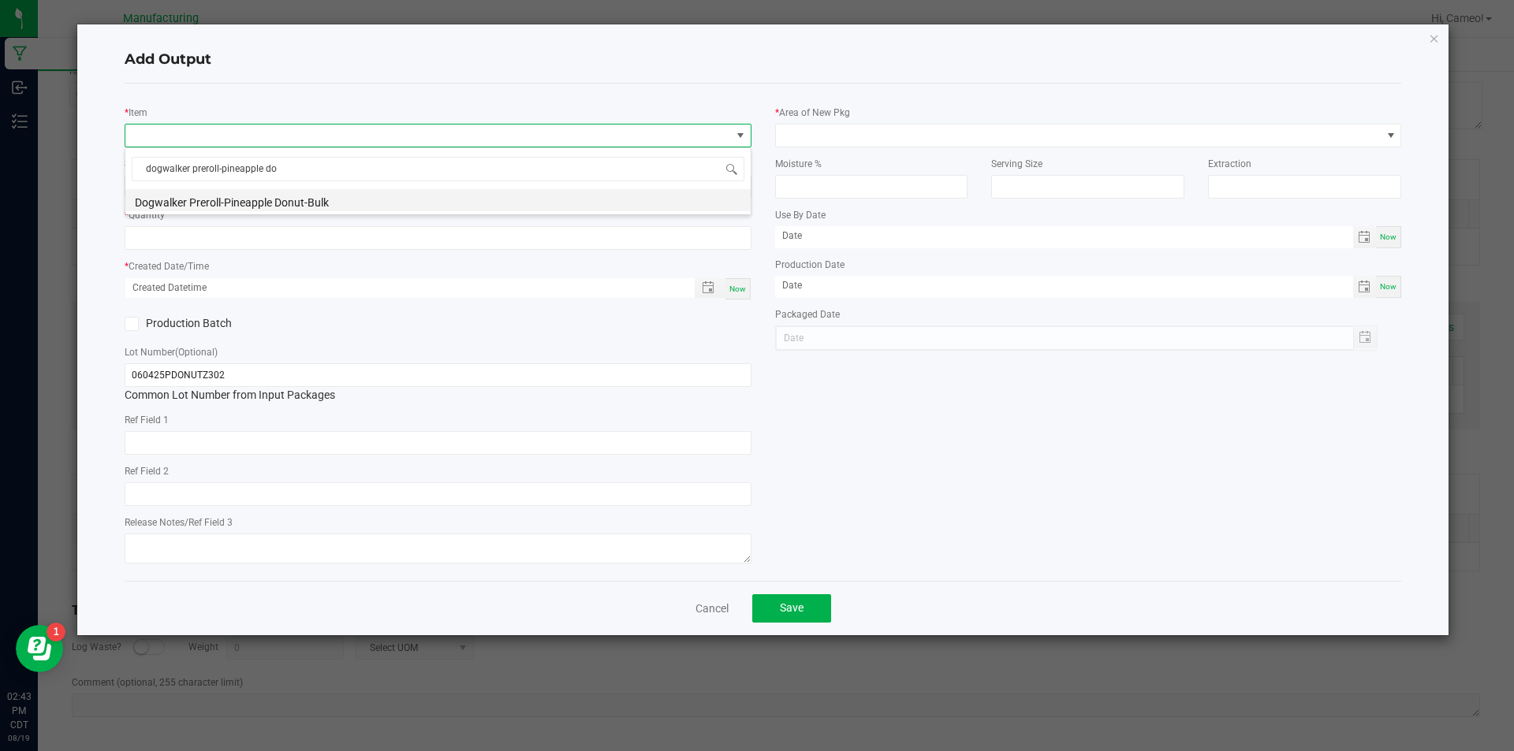
click at [296, 201] on li "Dogwalker Preroll-Pineapple Donut-Bulk" at bounding box center [437, 200] width 625 height 22
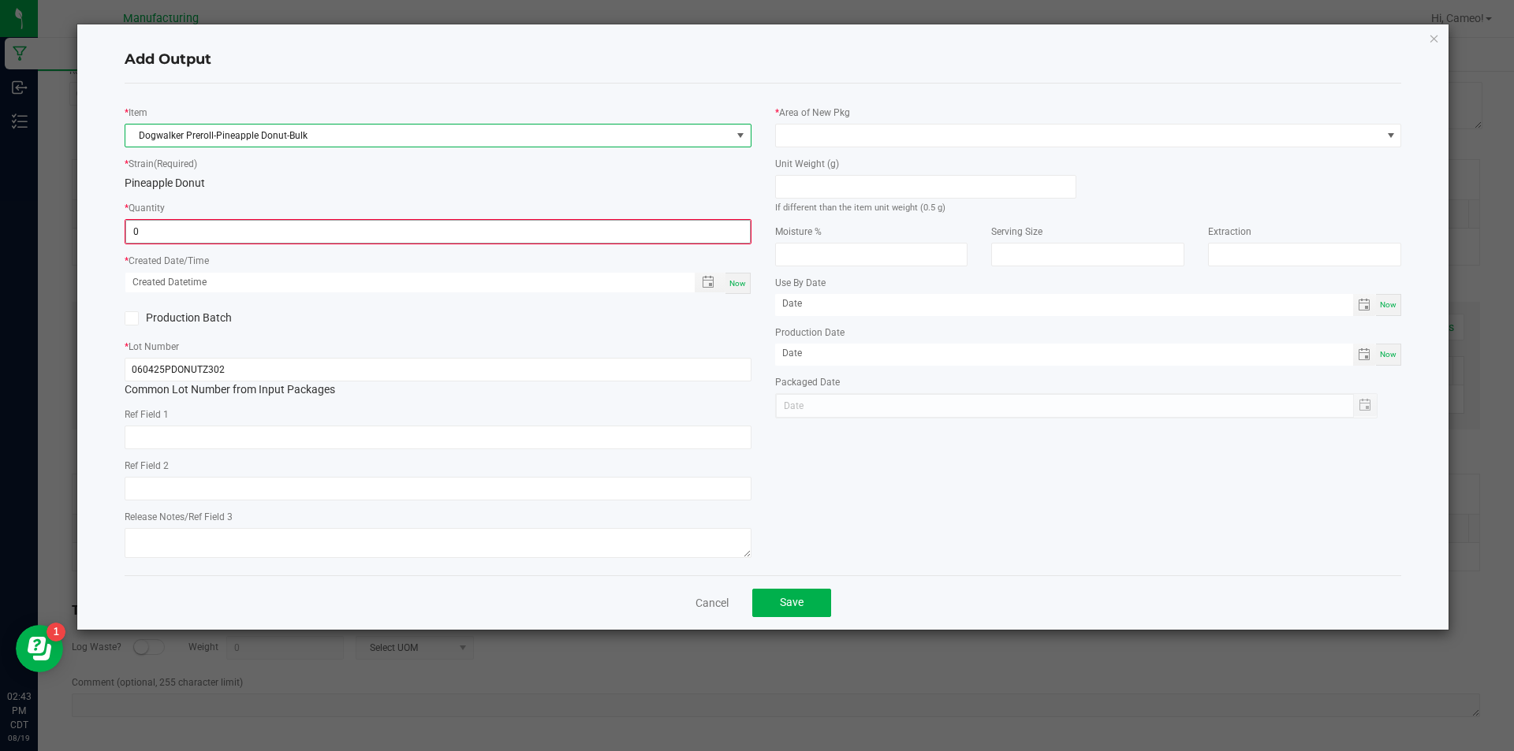
click at [292, 230] on input "0" at bounding box center [438, 232] width 624 height 22
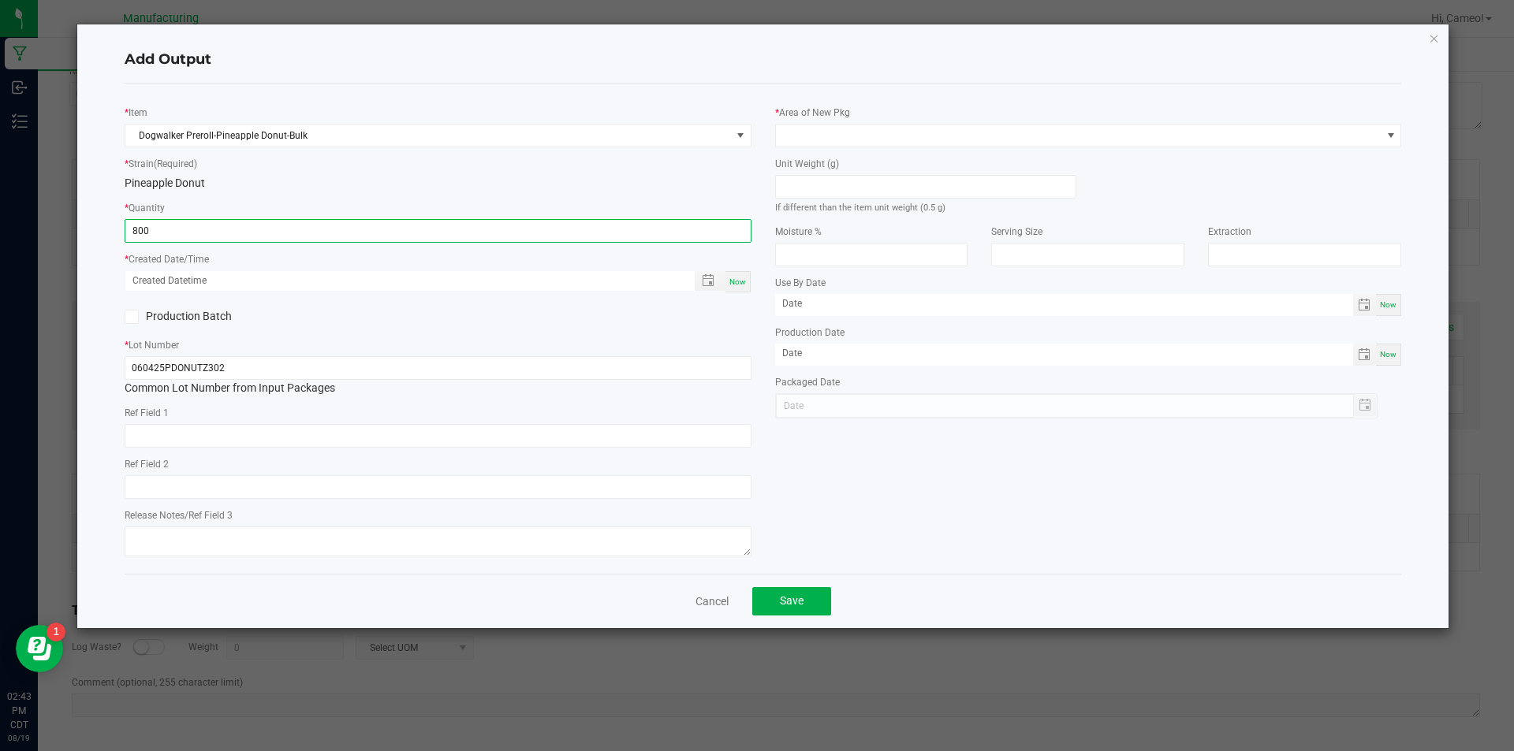
type input "800 ea"
click at [751, 278] on div "Now" at bounding box center [438, 281] width 627 height 23
click at [734, 278] on span "Now" at bounding box center [737, 282] width 17 height 9
type input "[DATE] 2:43 PM"
type input "[DATE]"
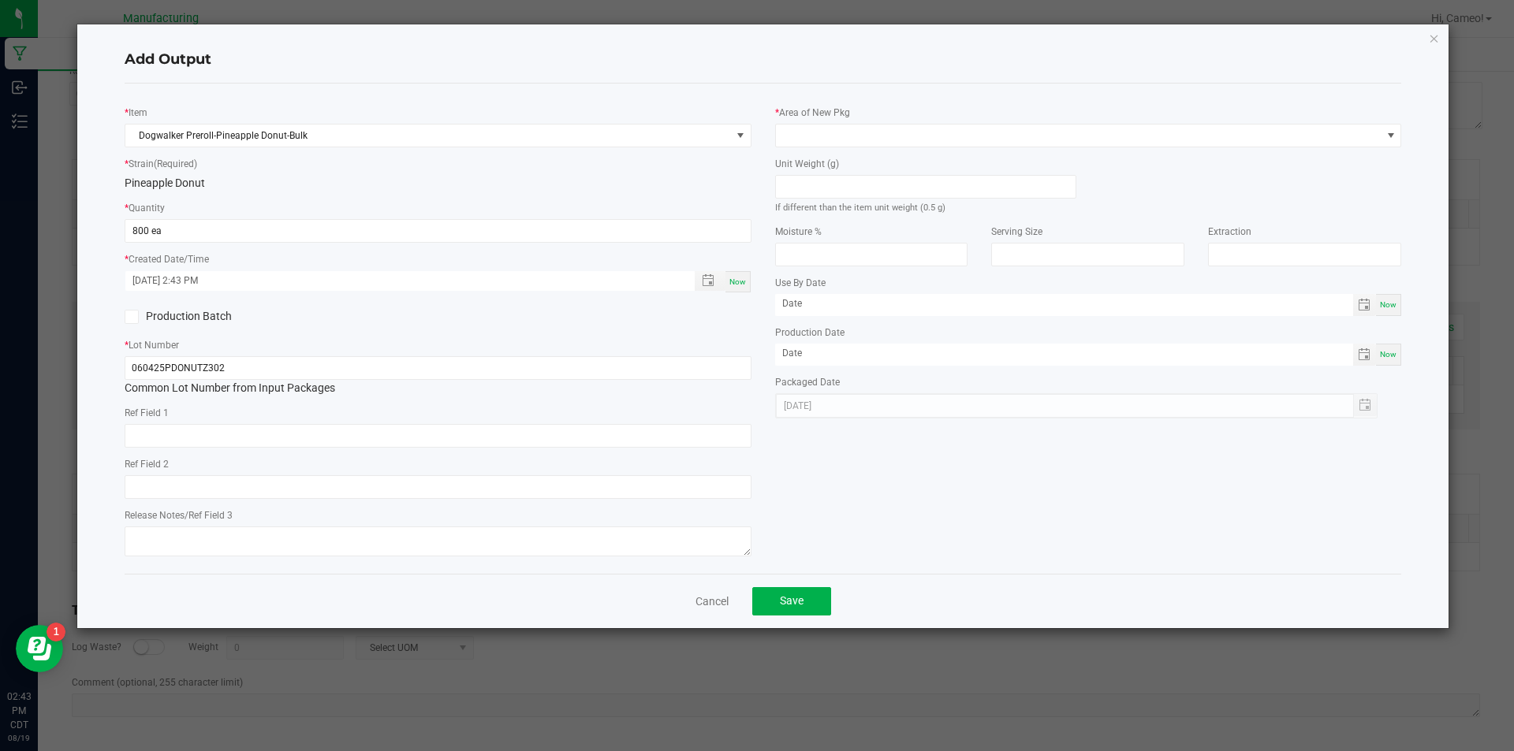
click at [946, 117] on div "* Area of New Pkg" at bounding box center [1088, 125] width 627 height 43
click at [943, 133] on span at bounding box center [1078, 136] width 605 height 22
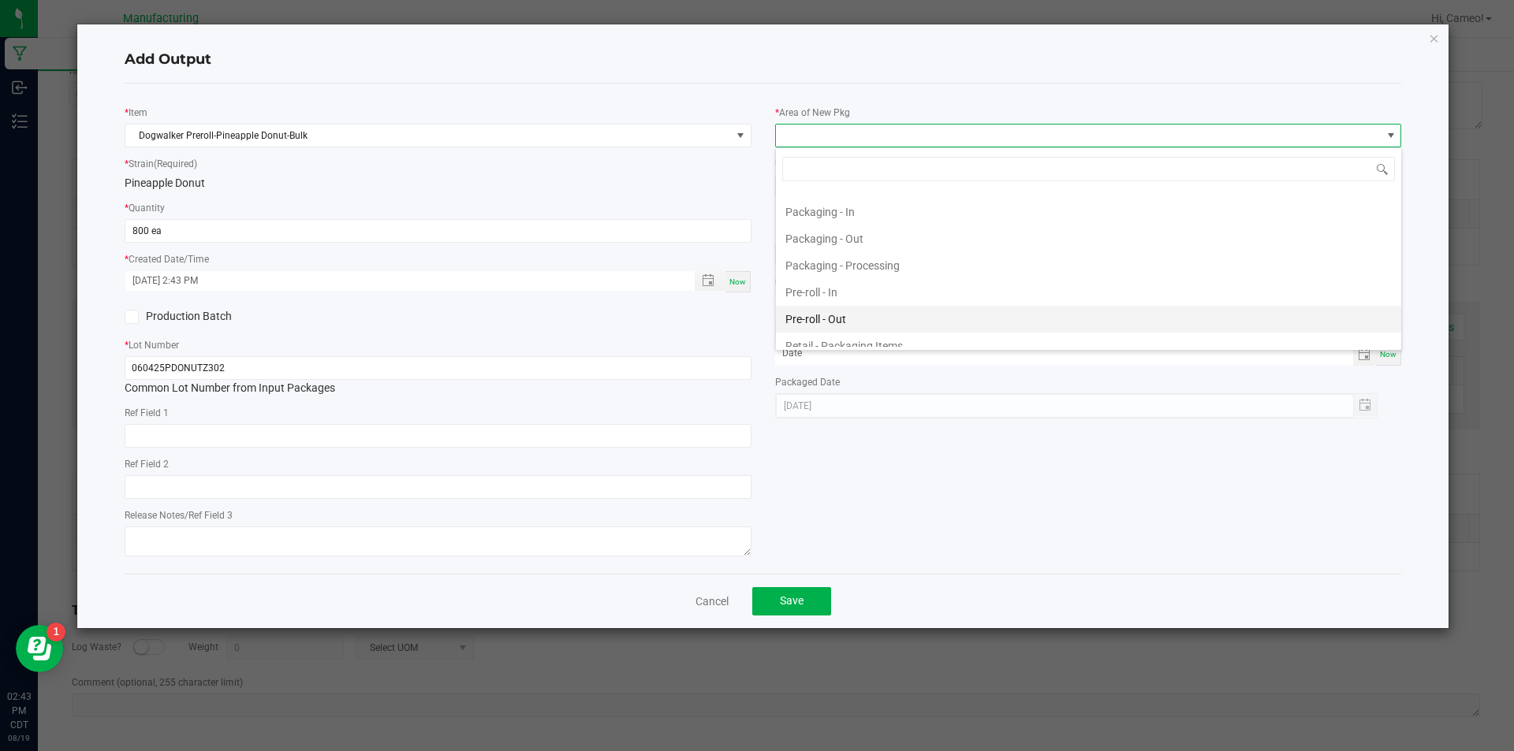
scroll to position [552, 0]
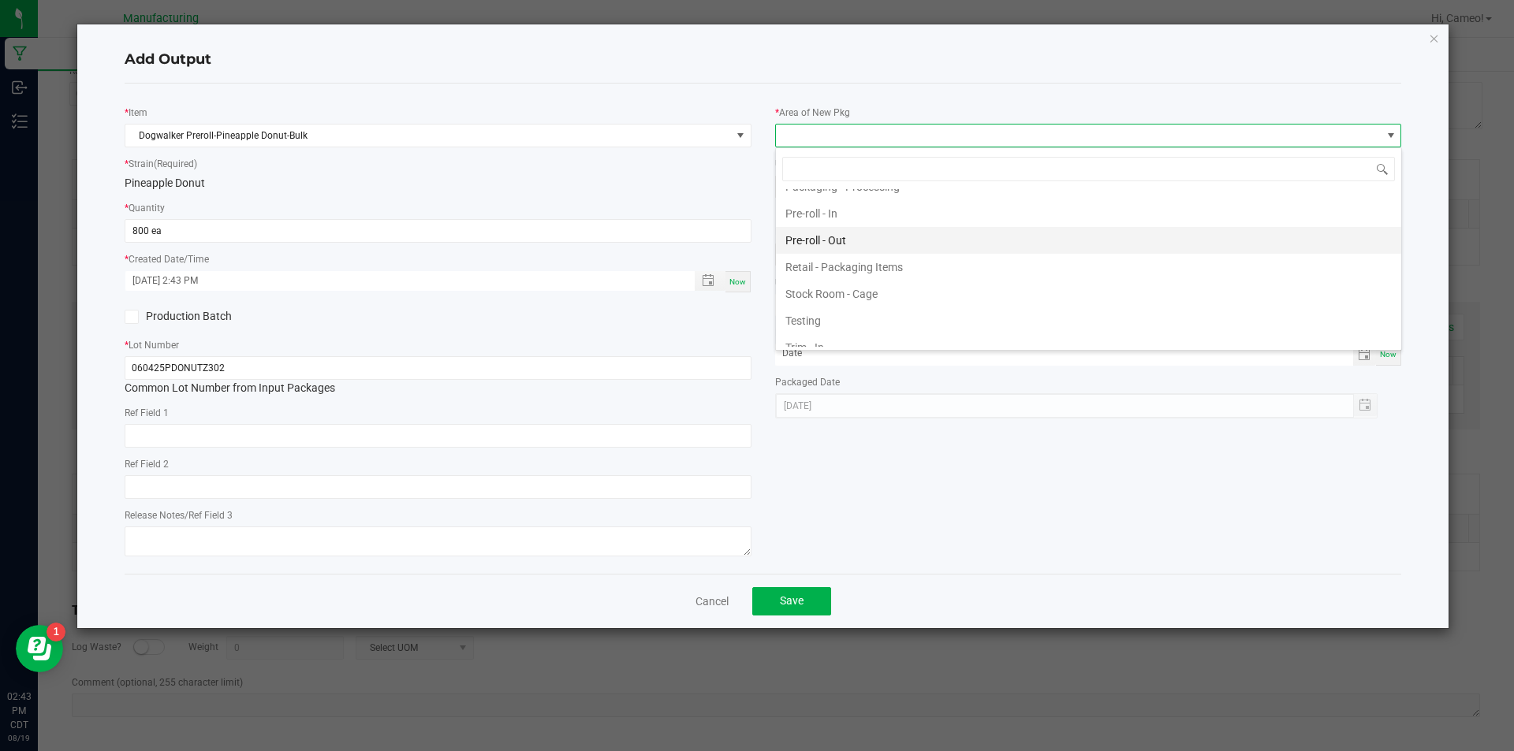
click at [840, 240] on li "Pre-roll - Out" at bounding box center [1088, 240] width 625 height 27
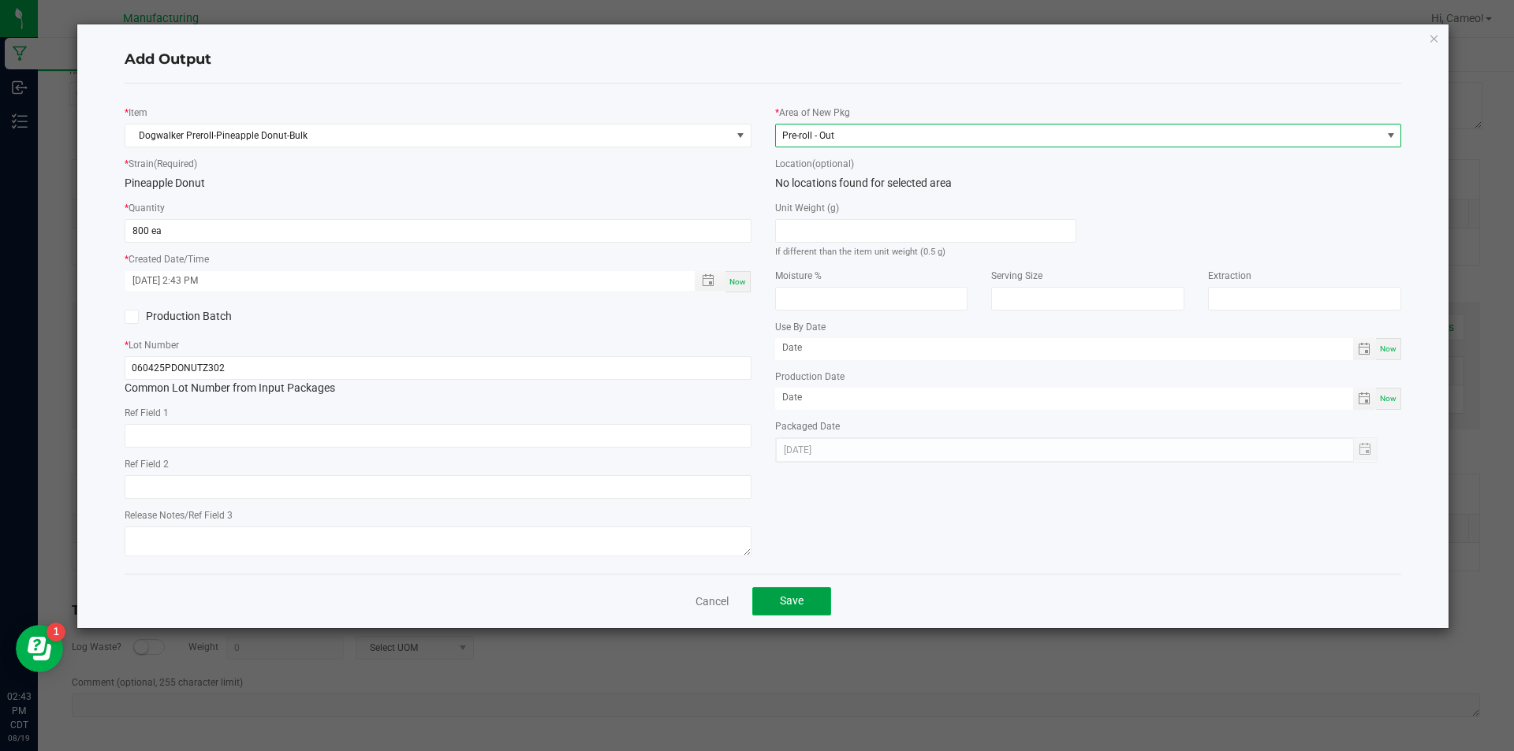
click at [807, 613] on button "Save" at bounding box center [791, 601] width 79 height 28
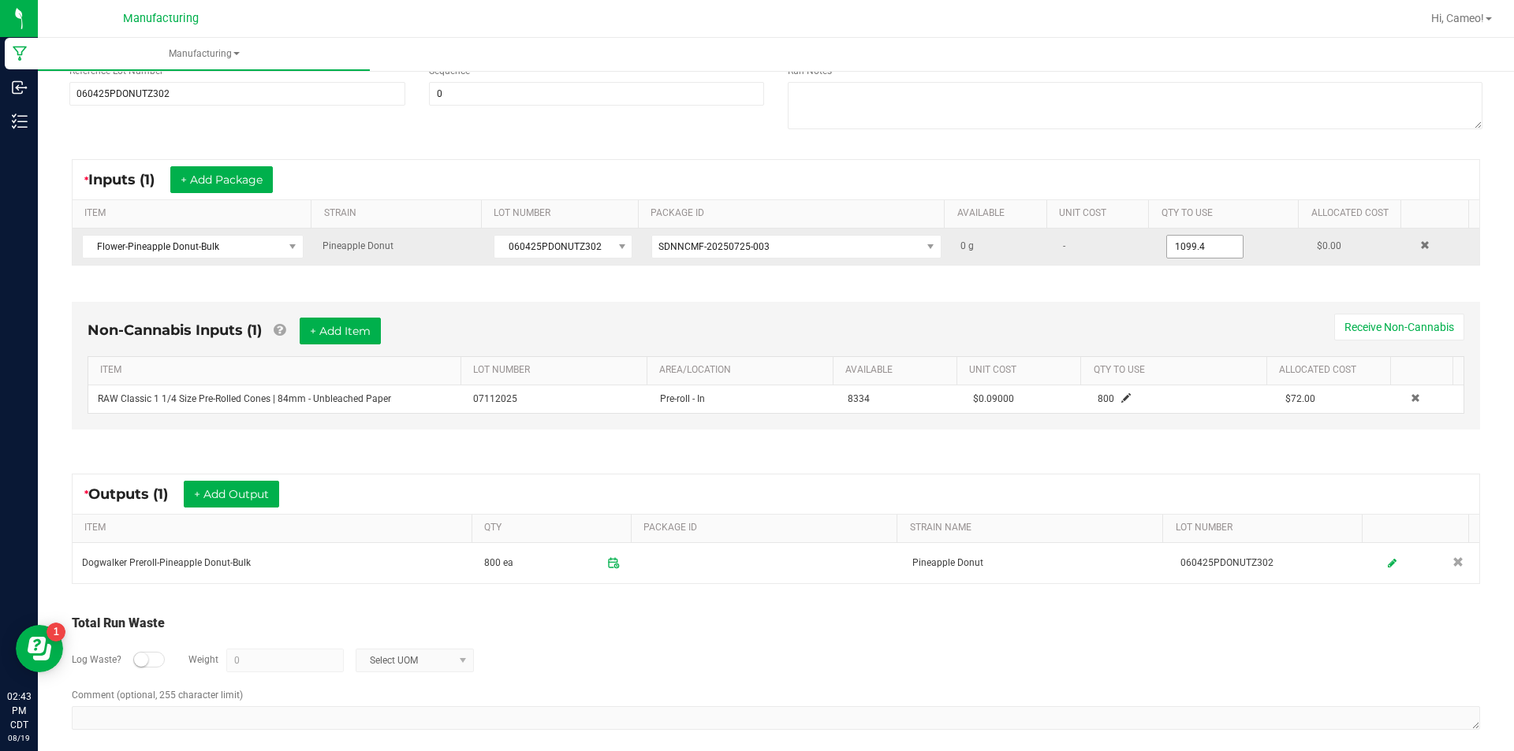
click at [1183, 249] on input "1099.4" at bounding box center [1205, 247] width 76 height 22
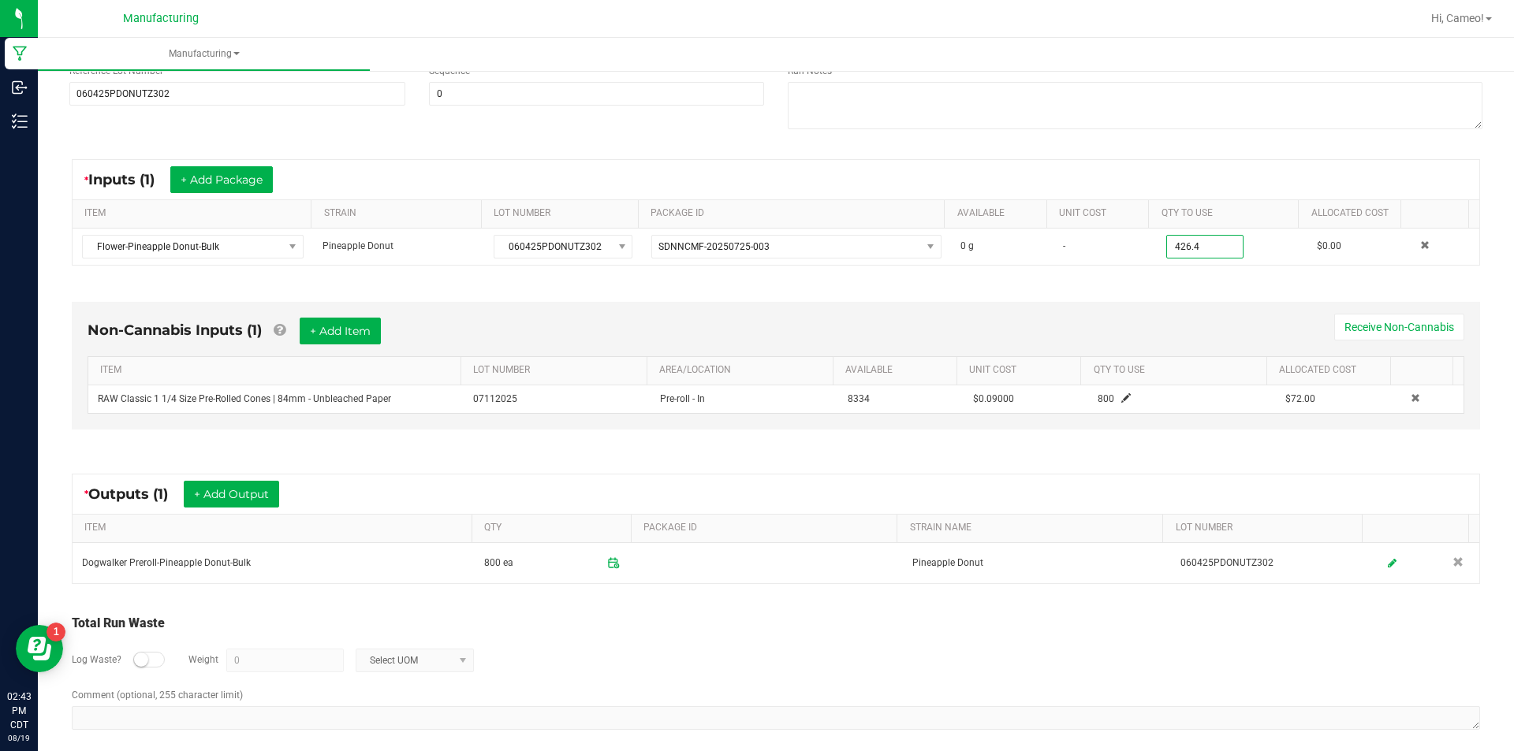
type input "426.4000 g"
click at [1325, 158] on div "* Inputs (1) + Add Package ITEM STRAIN LOT NUMBER PACKAGE ID AVAILABLE Unit Cos…" at bounding box center [776, 212] width 1436 height 135
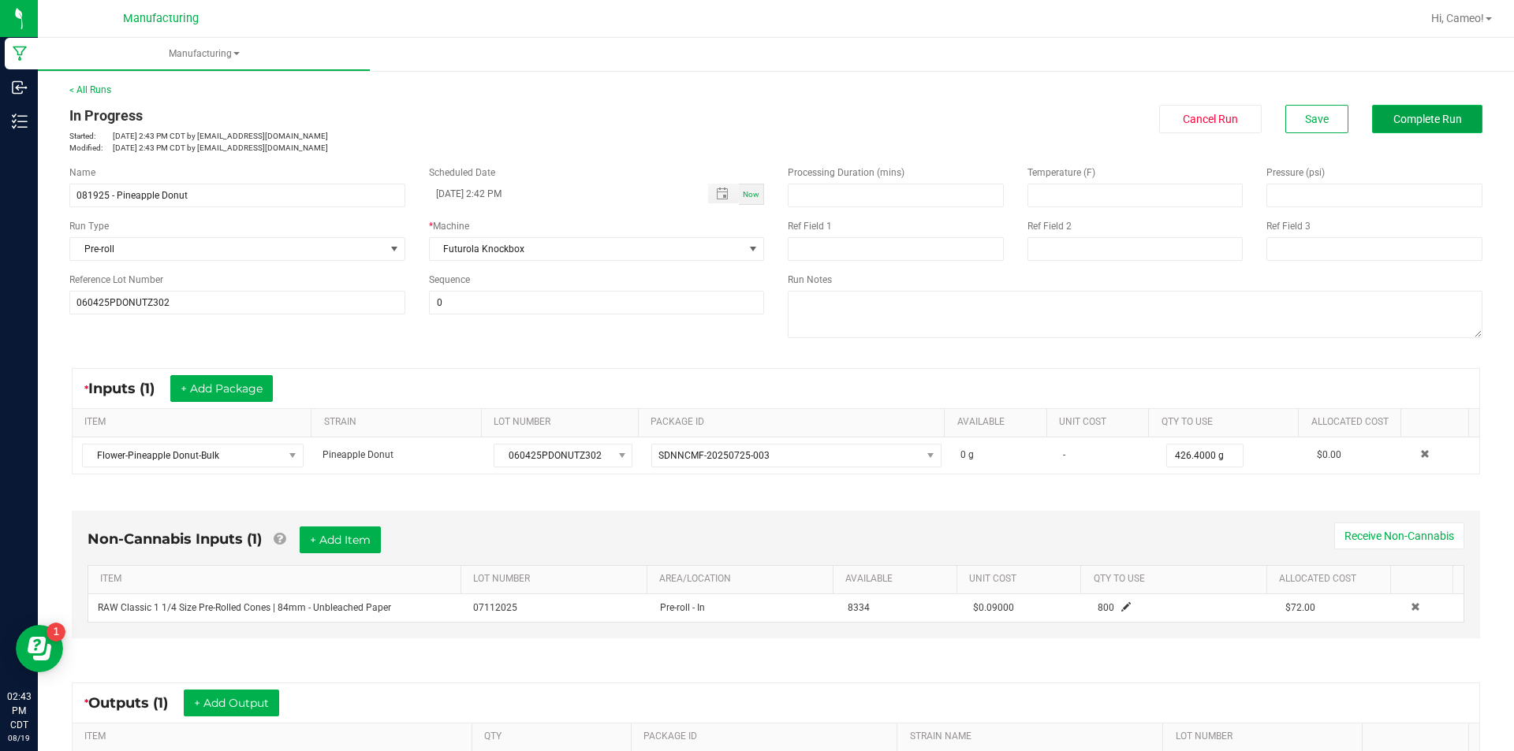
click at [1436, 123] on span "Complete Run" at bounding box center [1427, 119] width 69 height 13
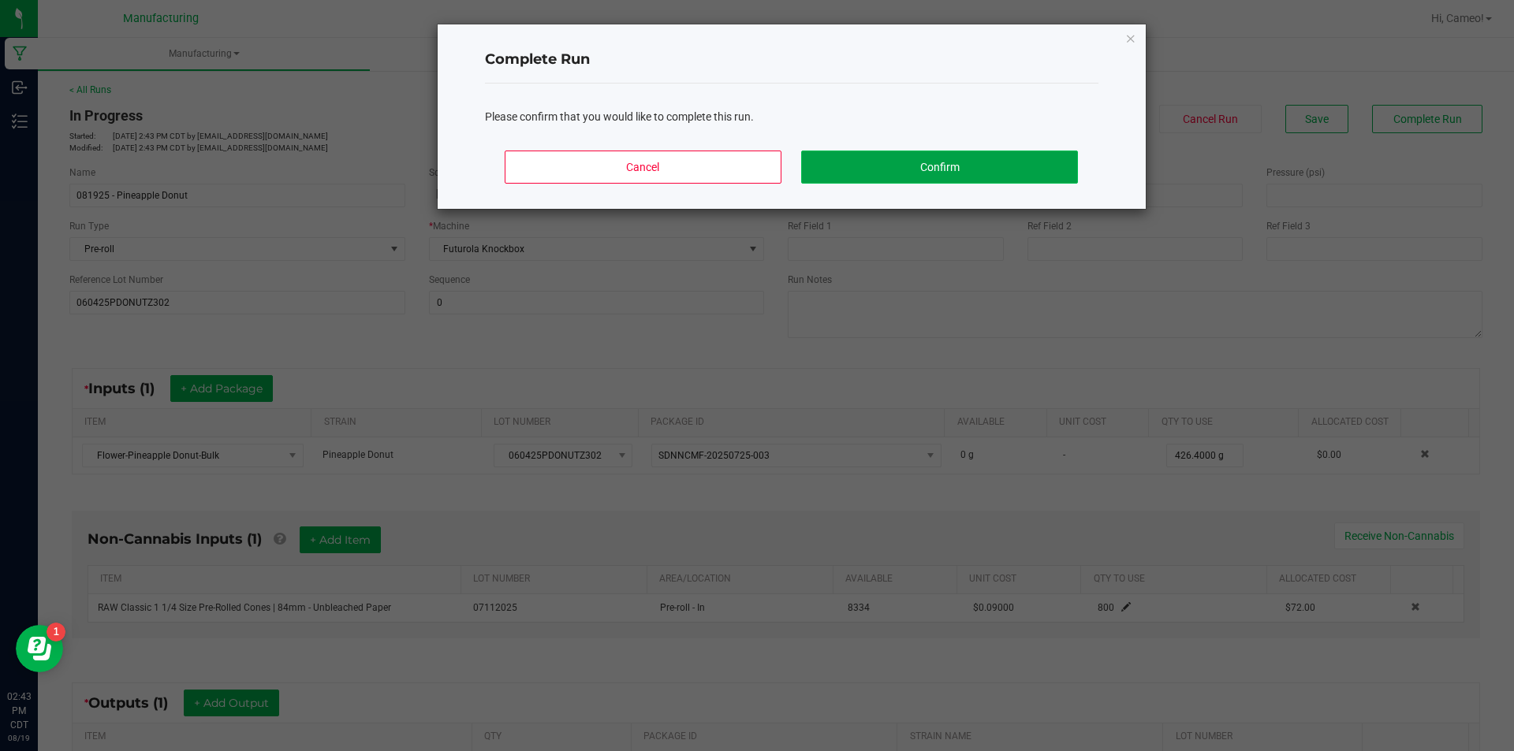
click at [1020, 169] on button "Confirm" at bounding box center [939, 167] width 276 height 33
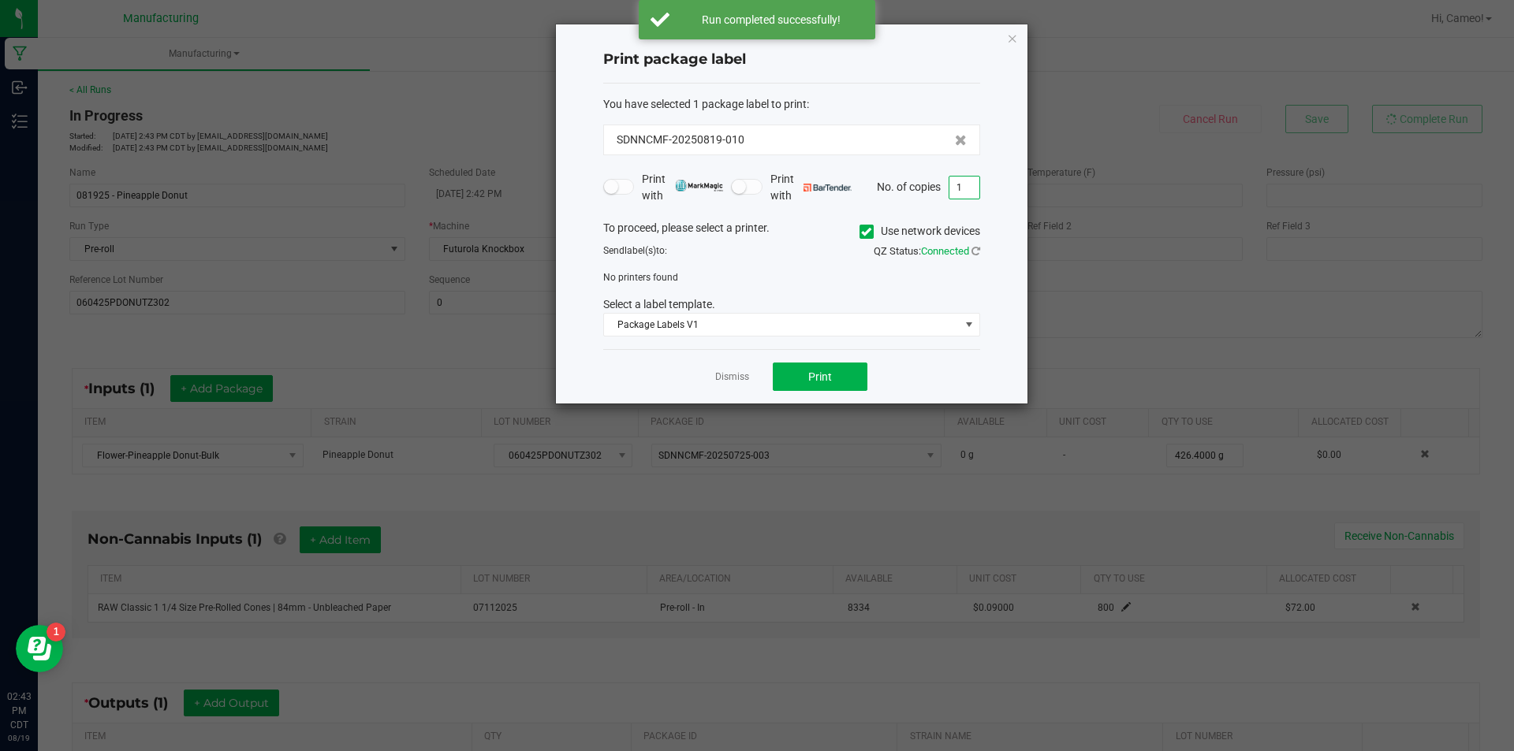
click at [957, 187] on input "1" at bounding box center [964, 188] width 30 height 22
type input "2"
click at [861, 232] on icon at bounding box center [866, 232] width 10 height 0
click at [0, 0] on input "Use network devices" at bounding box center [0, 0] width 0 height 0
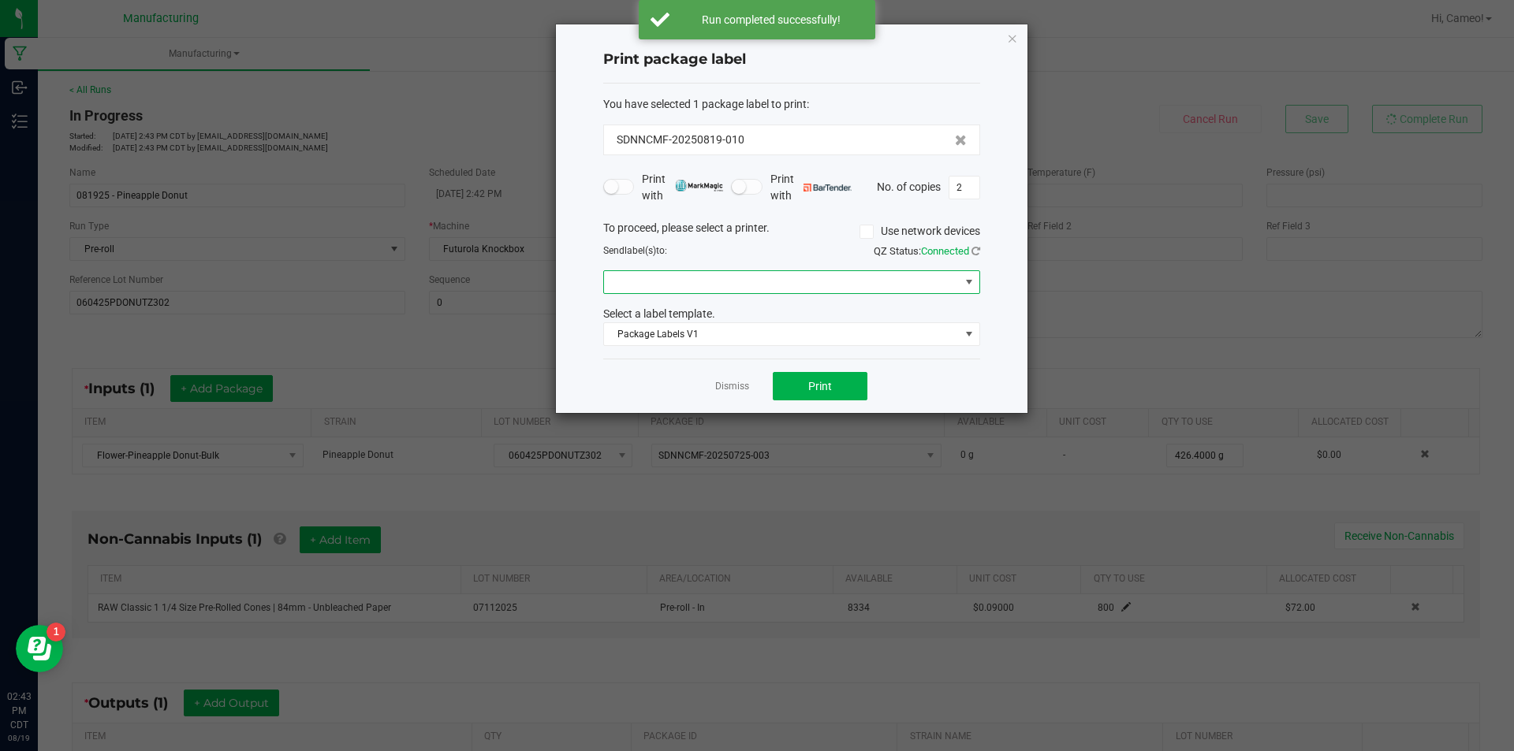
click at [851, 289] on span at bounding box center [782, 282] width 356 height 22
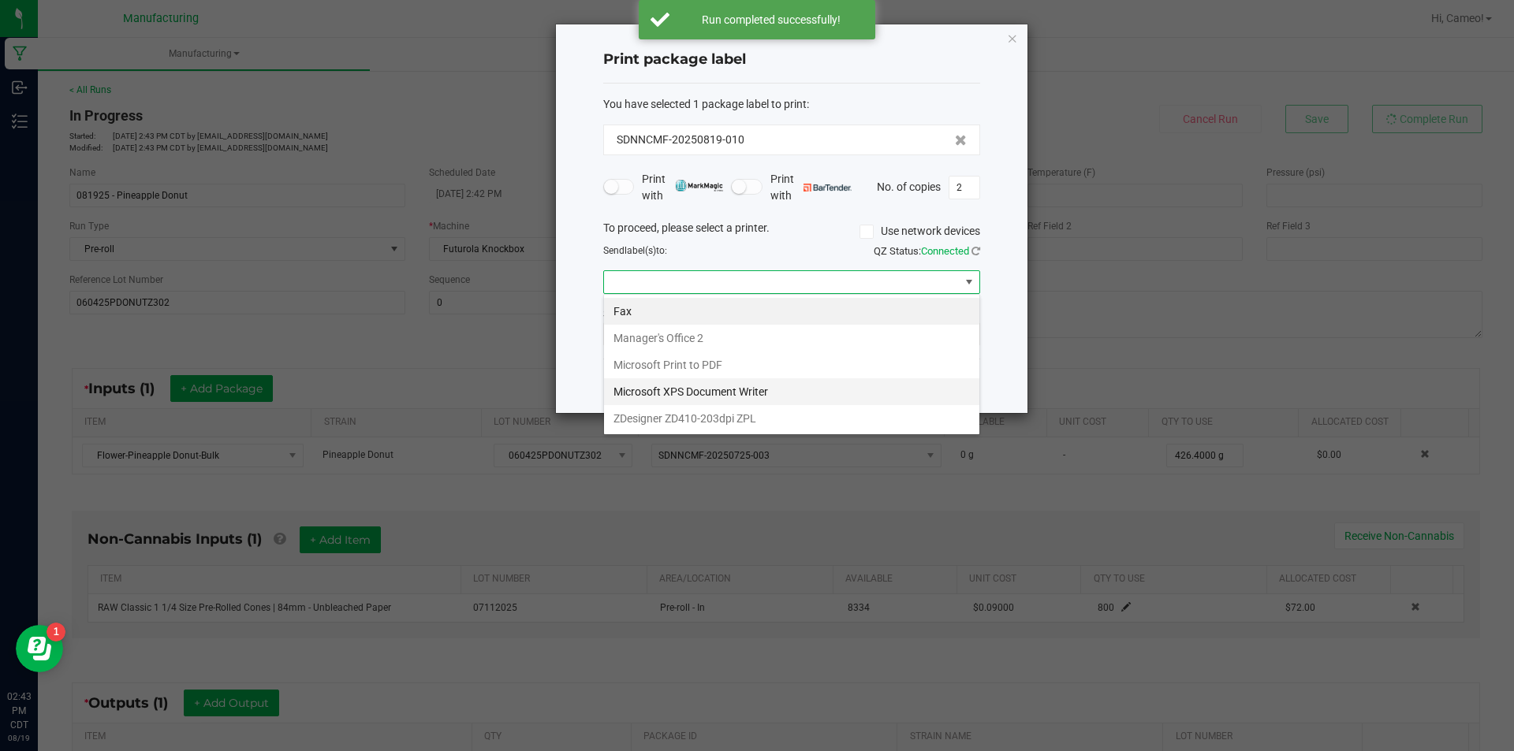
scroll to position [24, 377]
click at [765, 408] on ZPL "ZDesigner ZD410-203dpi ZPL" at bounding box center [791, 418] width 375 height 27
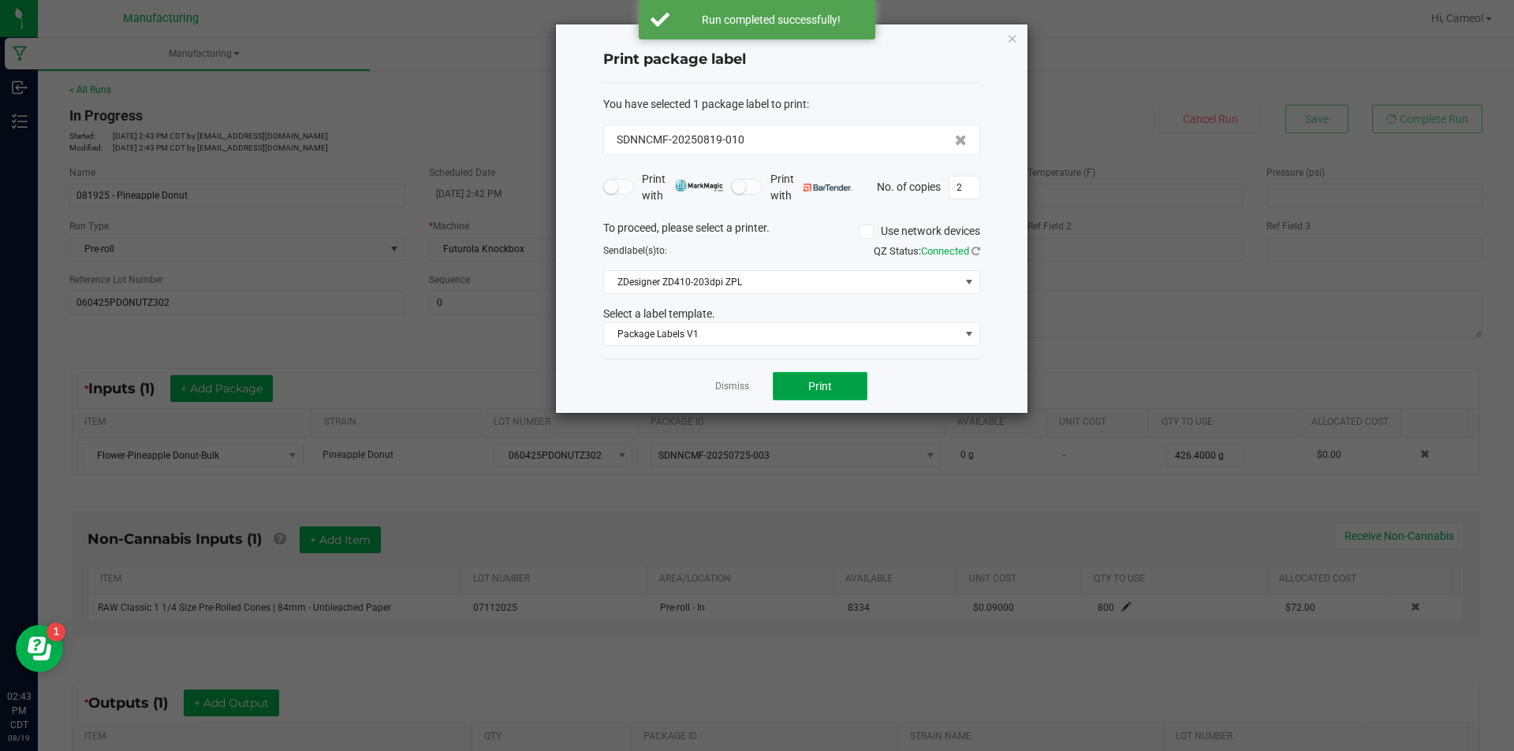
click at [807, 378] on button "Print" at bounding box center [820, 386] width 95 height 28
click at [732, 384] on link "Dismiss" at bounding box center [732, 386] width 34 height 13
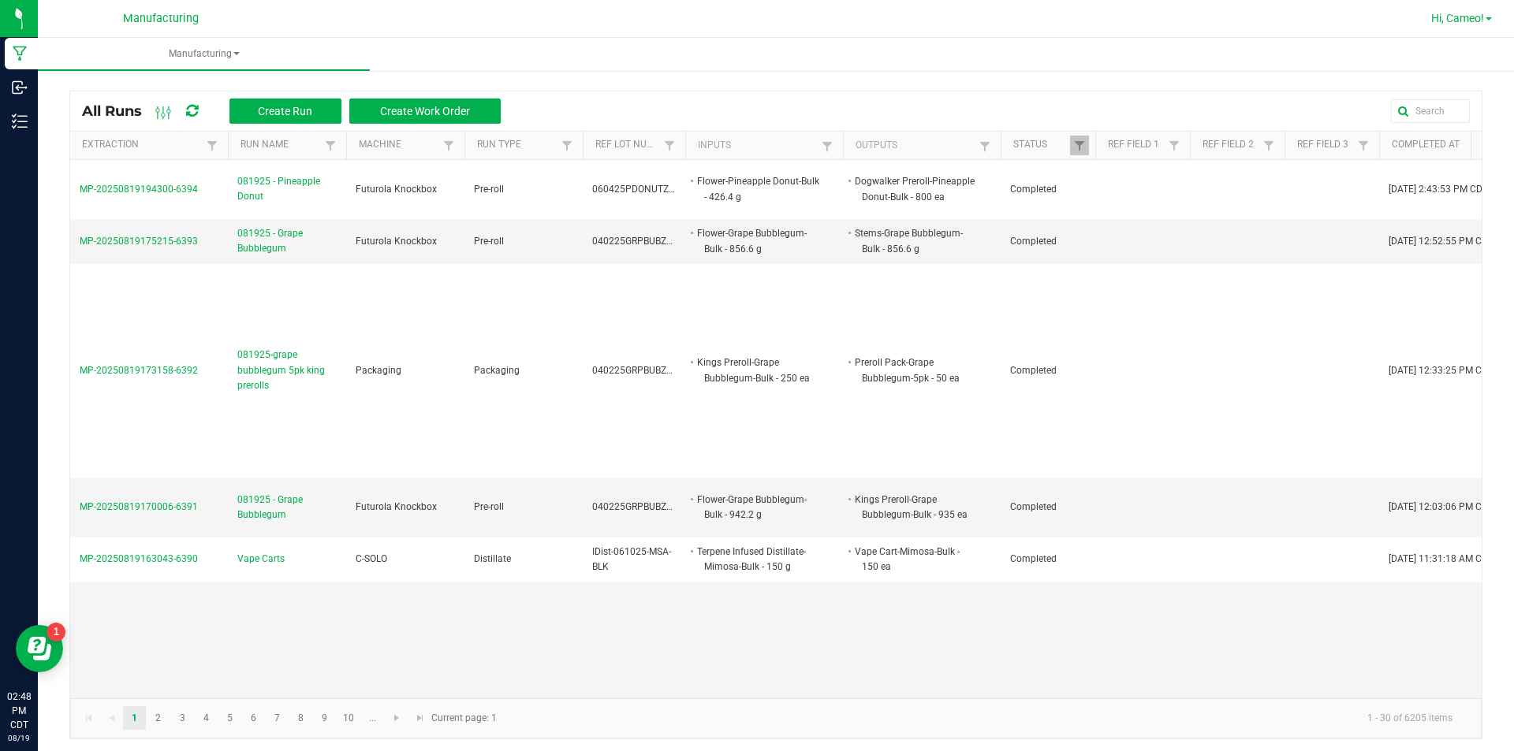
click at [1442, 17] on span "Hi, Cameo!" at bounding box center [1457, 18] width 53 height 13
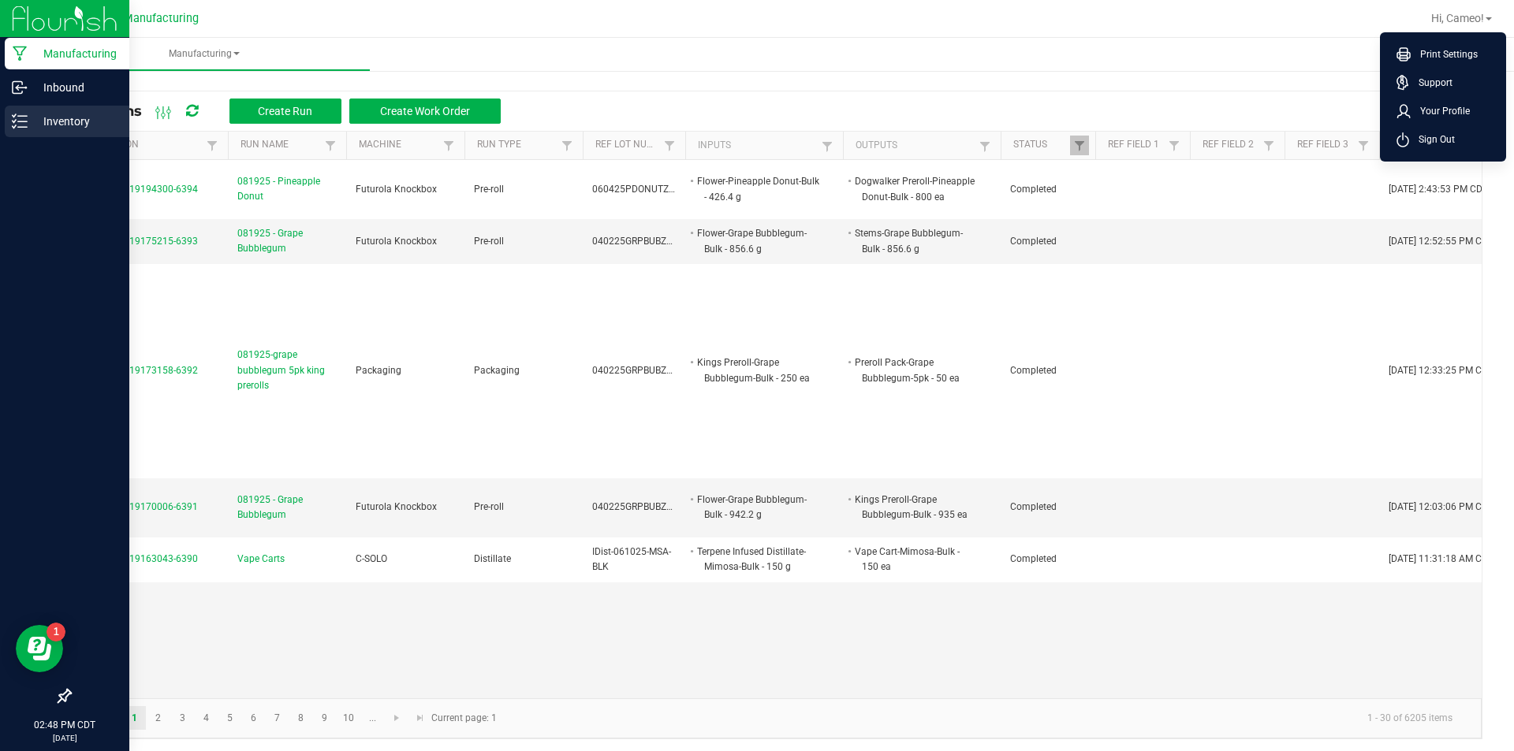
click at [42, 132] on div "Inventory" at bounding box center [67, 122] width 125 height 32
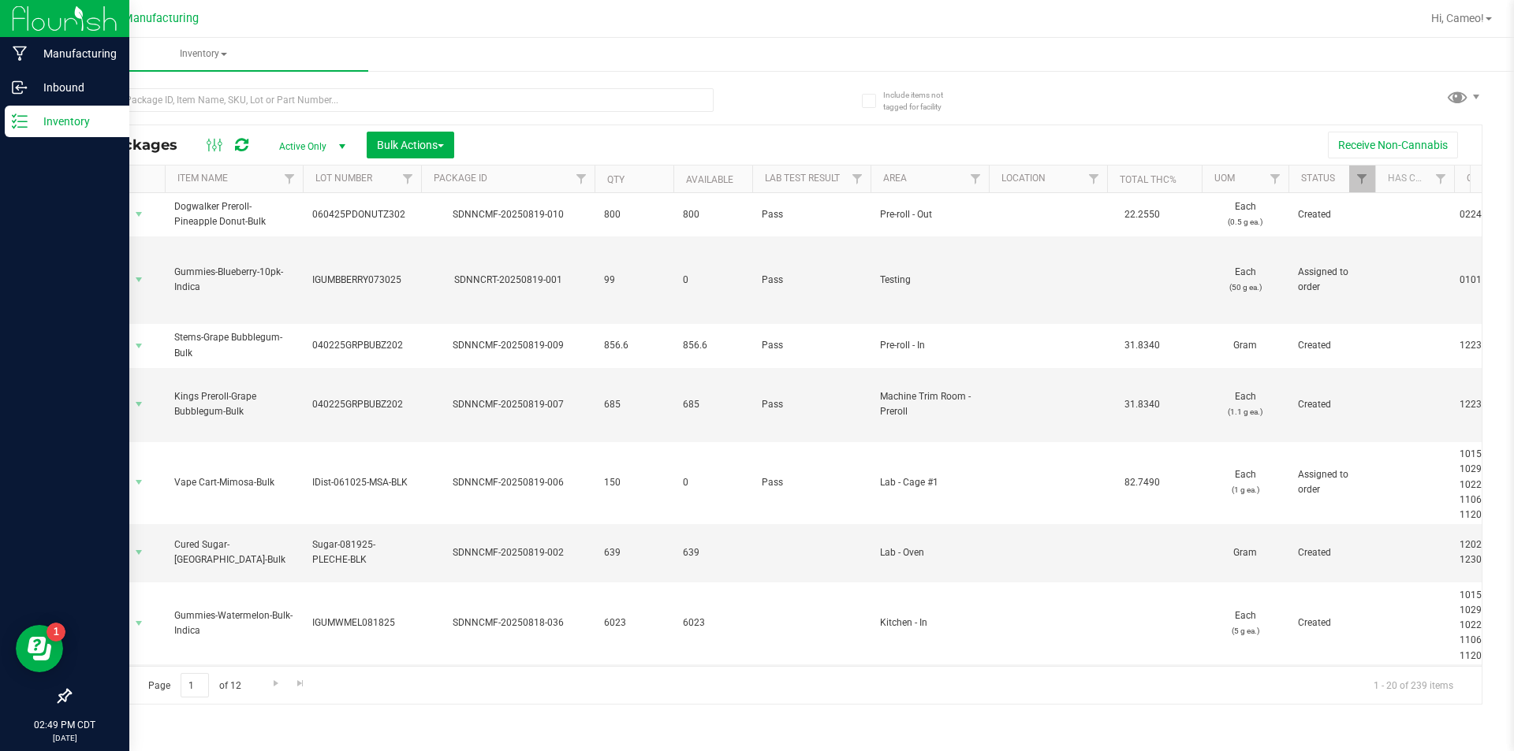
click at [59, 113] on p "Inventory" at bounding box center [75, 121] width 95 height 19
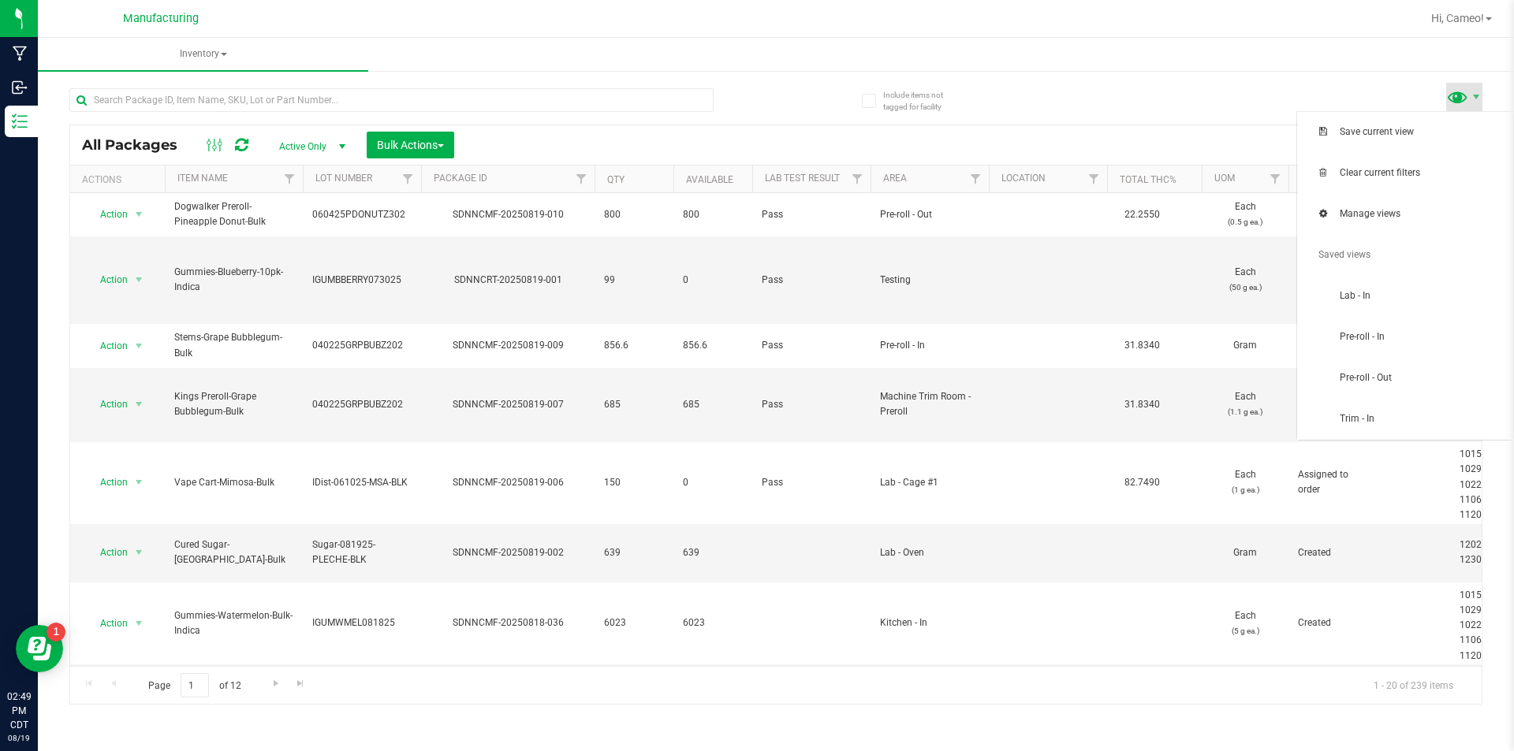
click at [1460, 106] on span at bounding box center [1457, 96] width 23 height 23
click at [1417, 341] on span "Pre-roll - In" at bounding box center [1421, 336] width 164 height 13
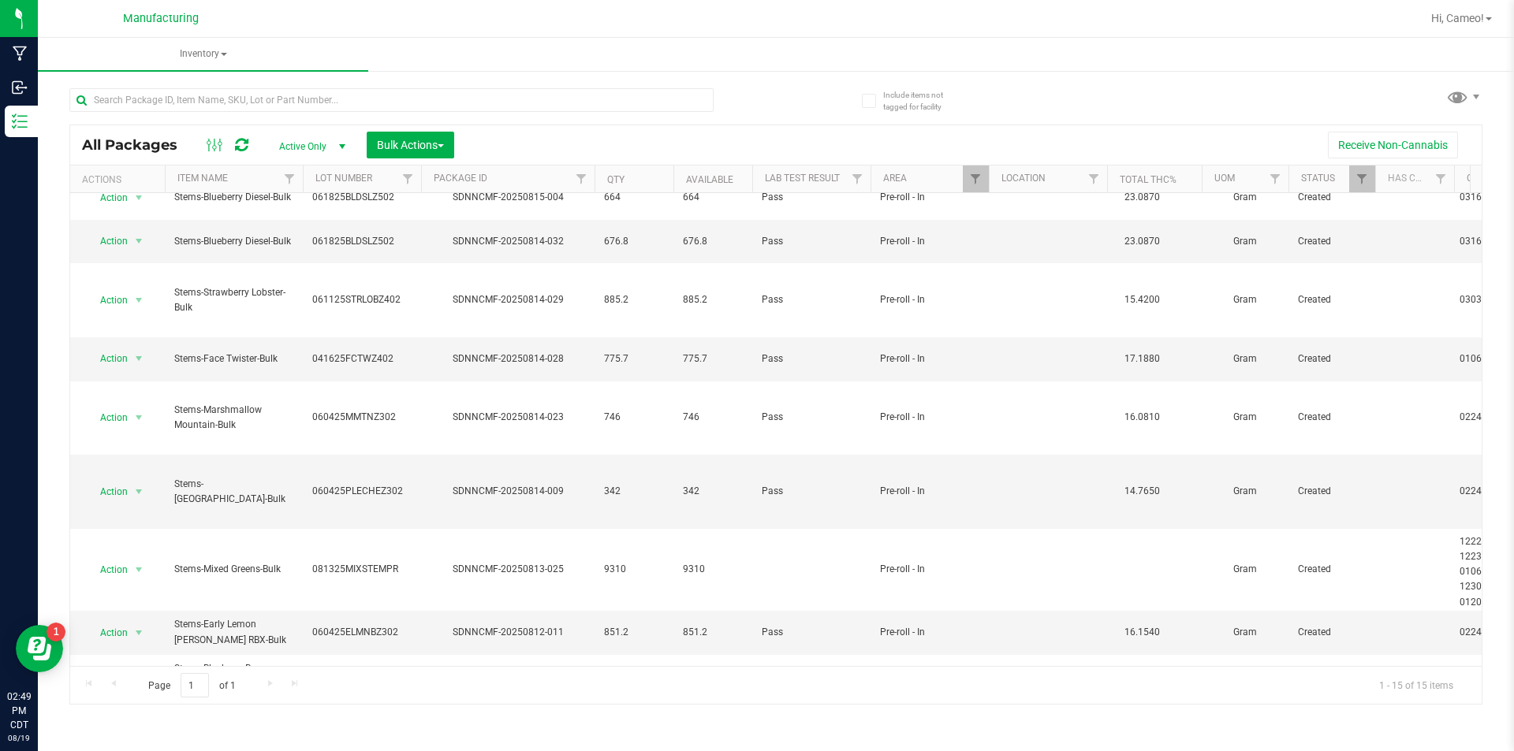
scroll to position [196, 0]
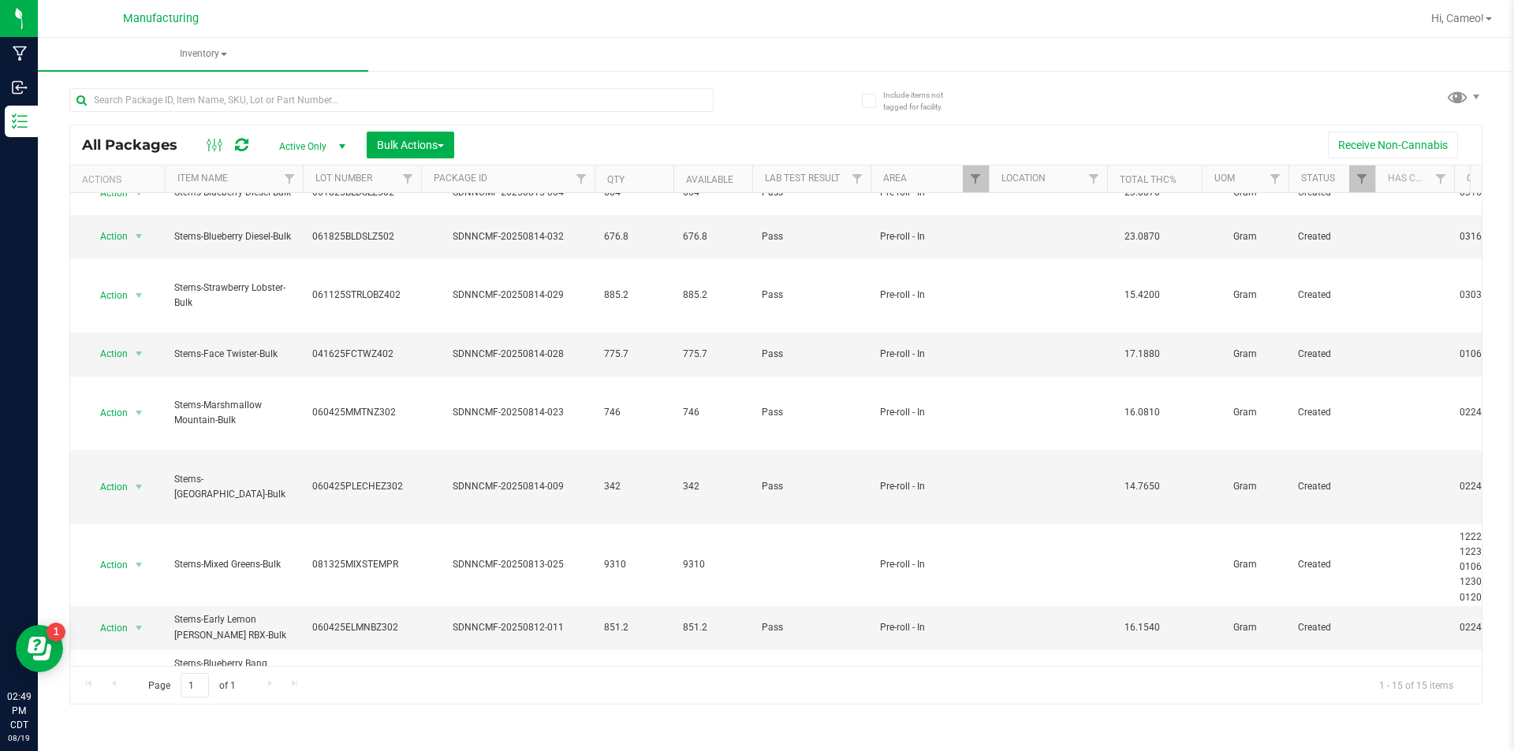
click at [134, 537] on li "Locate package" at bounding box center [136, 536] width 99 height 24
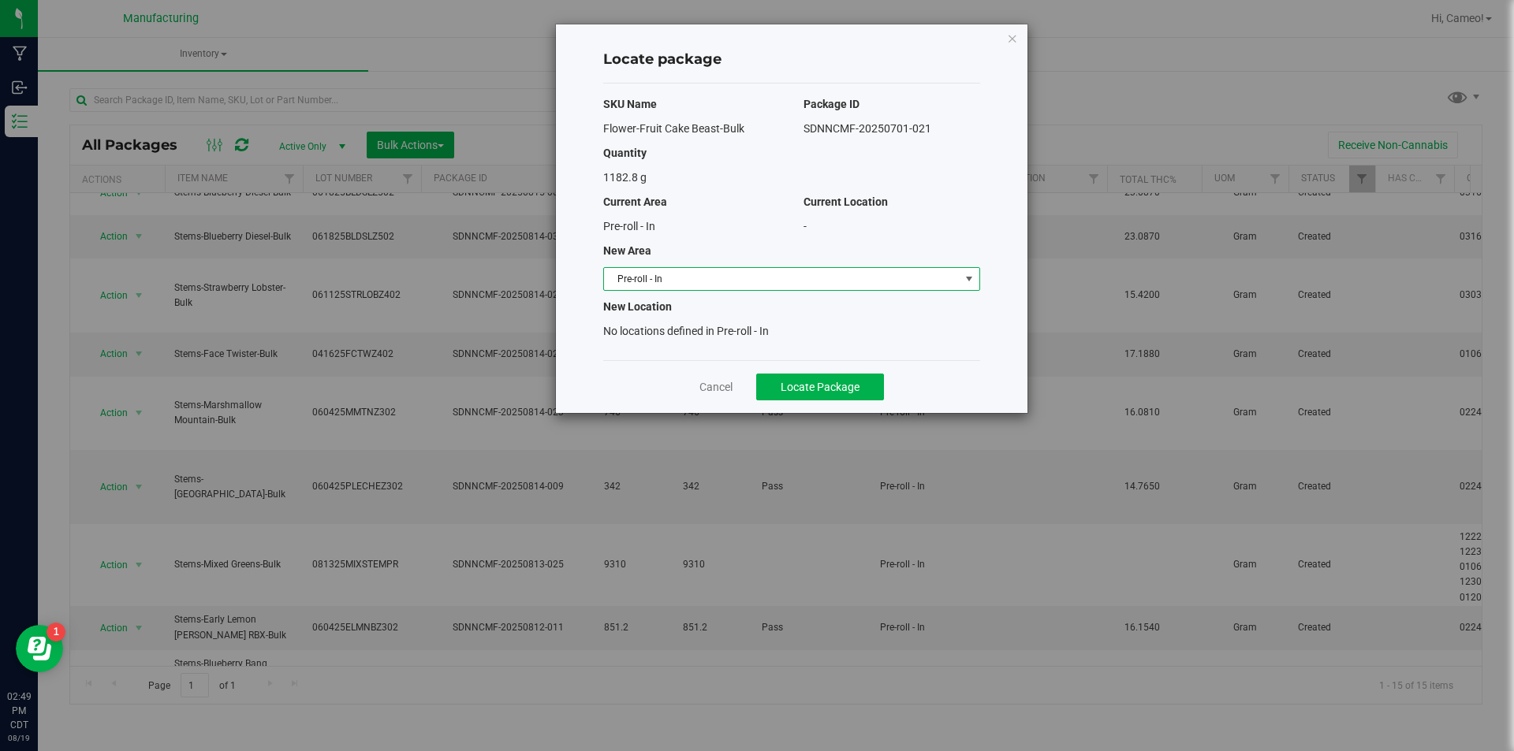
click at [898, 285] on span "Pre-roll - In" at bounding box center [782, 279] width 356 height 22
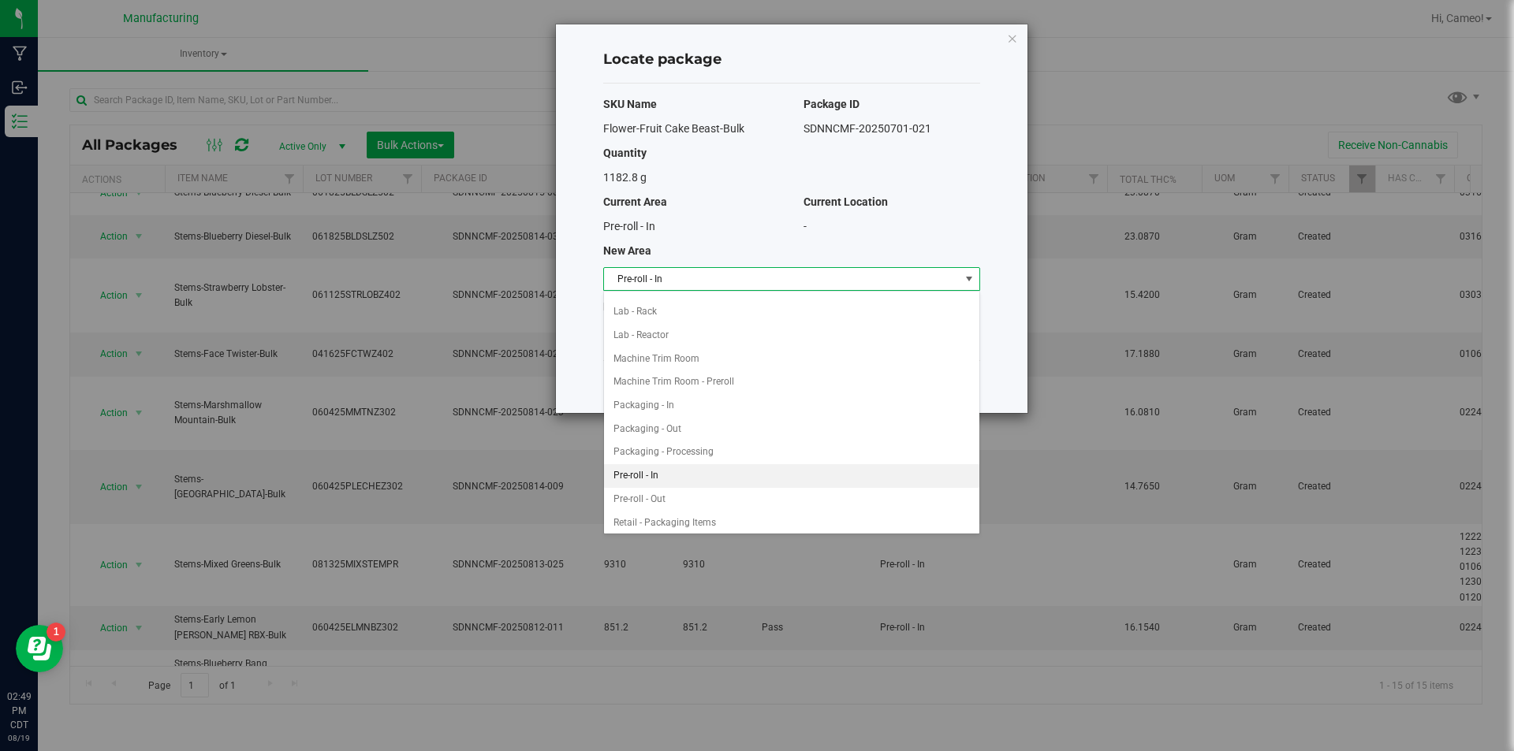
scroll to position [262, 0]
click at [740, 434] on li "Machine Trim Room - Preroll" at bounding box center [791, 442] width 375 height 24
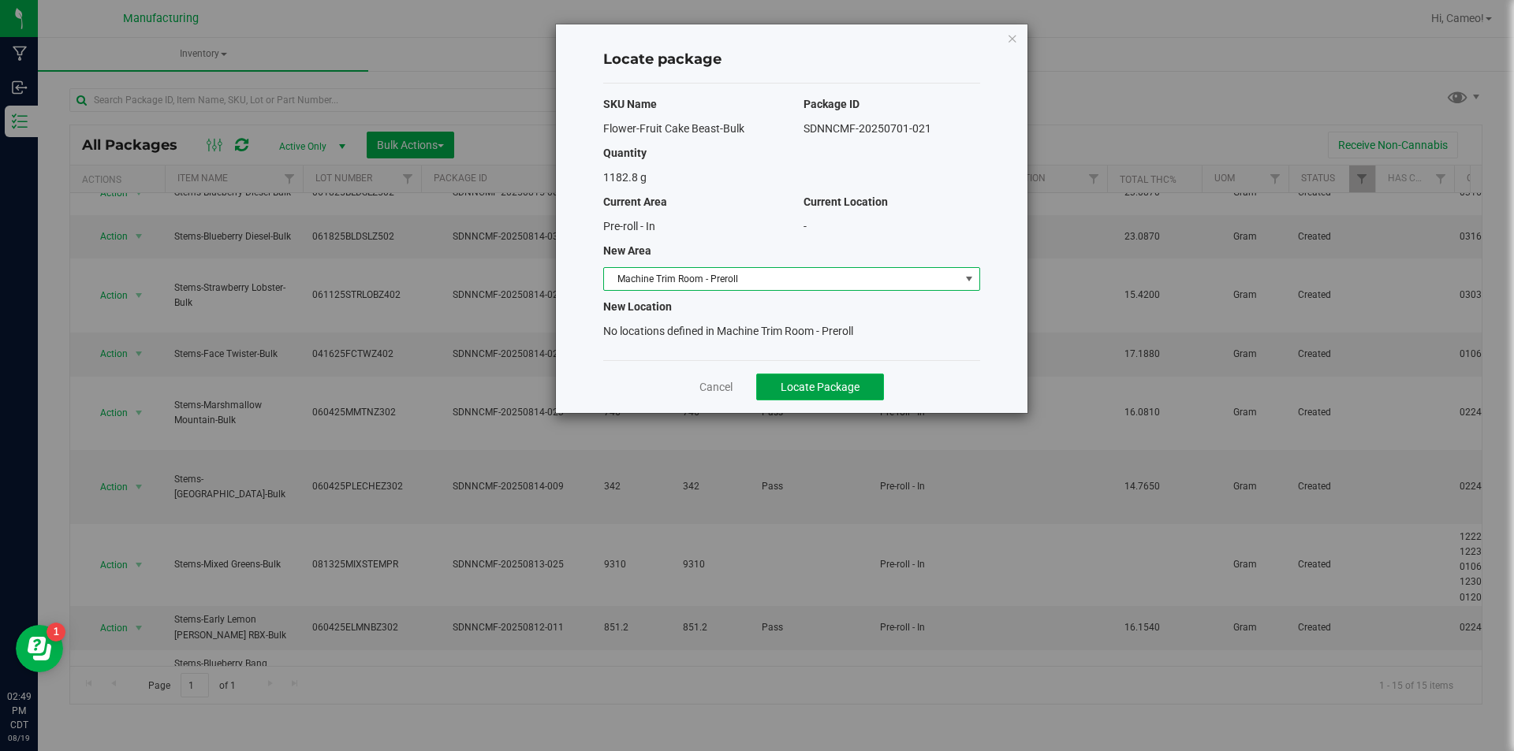
click at [832, 391] on span "Locate Package" at bounding box center [820, 387] width 79 height 13
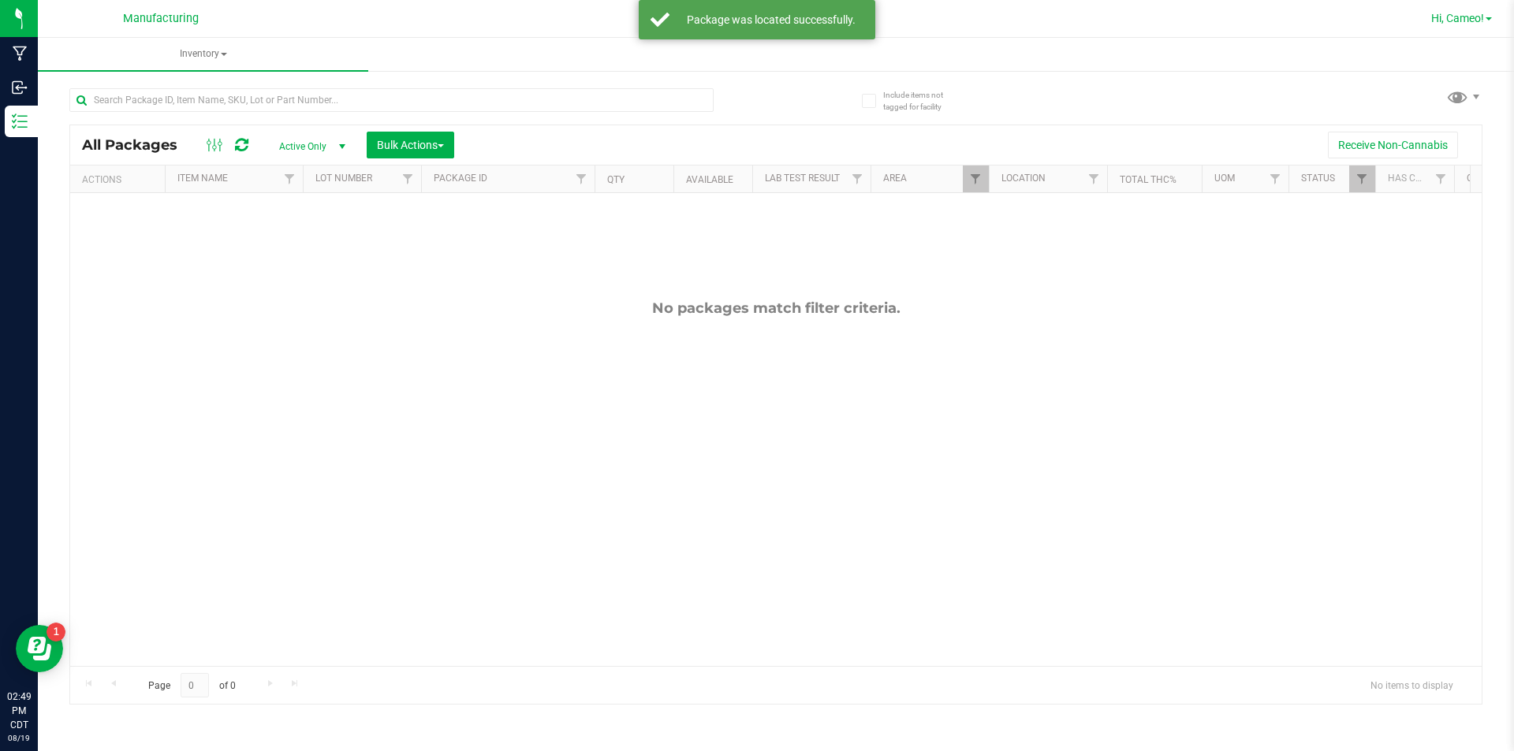
click at [1467, 17] on span "Hi, Cameo!" at bounding box center [1457, 18] width 53 height 13
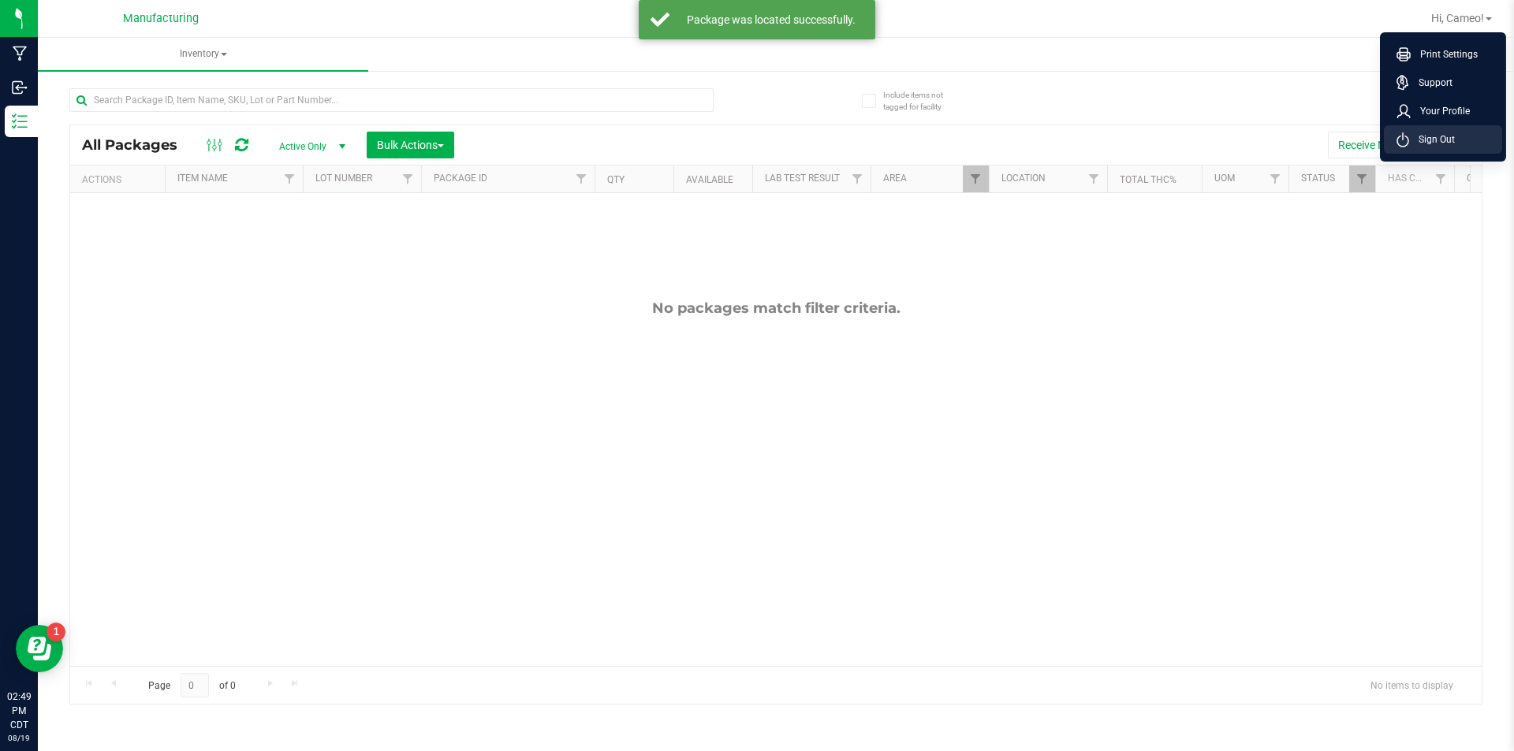
click at [1414, 147] on span "Sign Out" at bounding box center [1432, 140] width 46 height 16
